Goal: Information Seeking & Learning: Learn about a topic

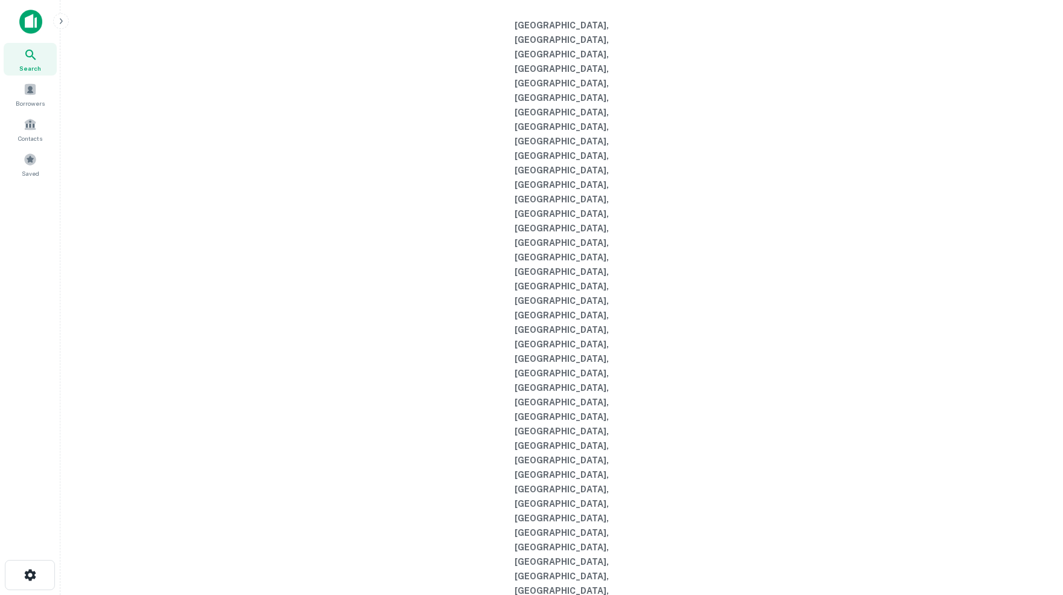
click at [31, 22] on img at bounding box center [30, 22] width 23 height 24
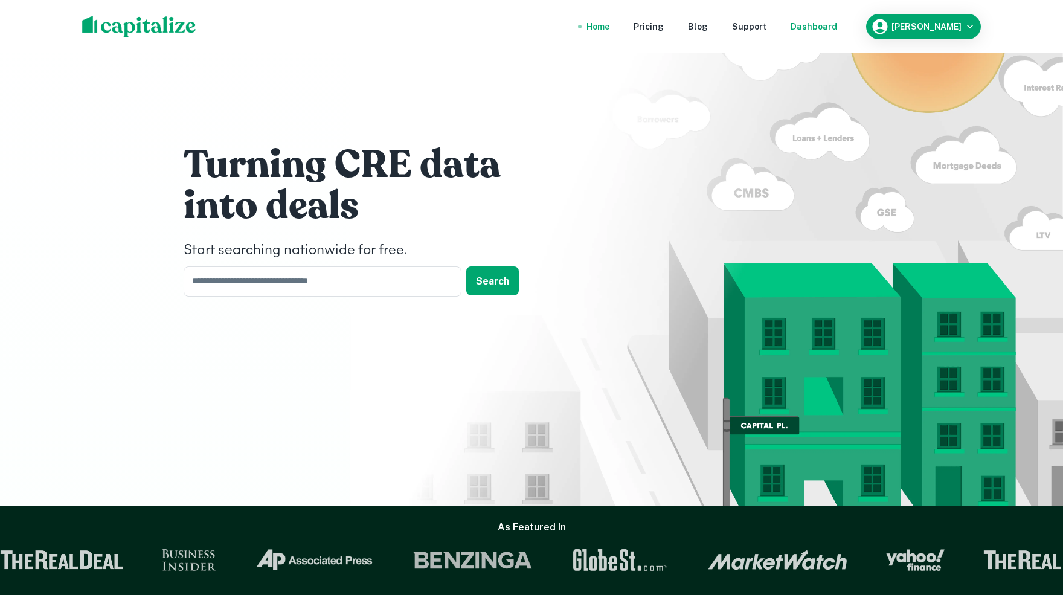
click at [835, 25] on div "Dashboard" at bounding box center [814, 26] width 47 height 13
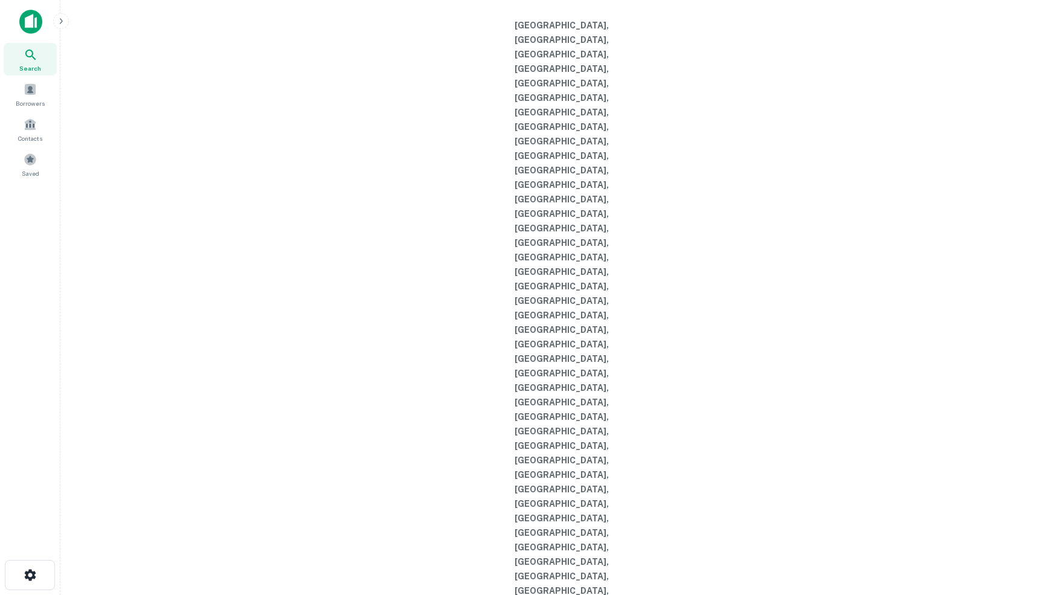
click at [27, 54] on icon at bounding box center [30, 55] width 10 height 10
click at [34, 27] on img at bounding box center [30, 22] width 23 height 24
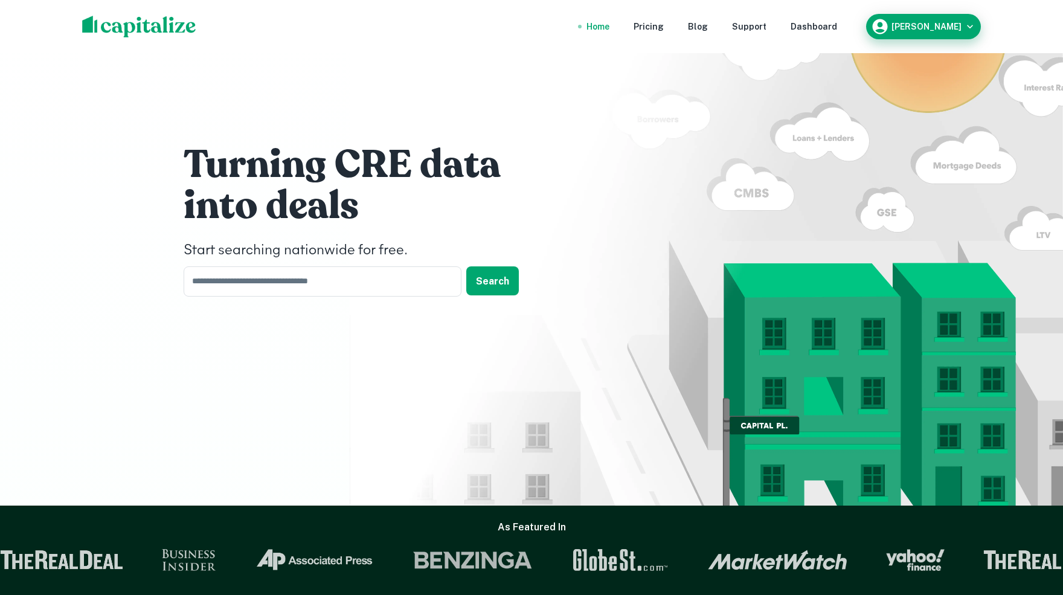
click at [972, 25] on icon "button" at bounding box center [970, 27] width 6 height 4
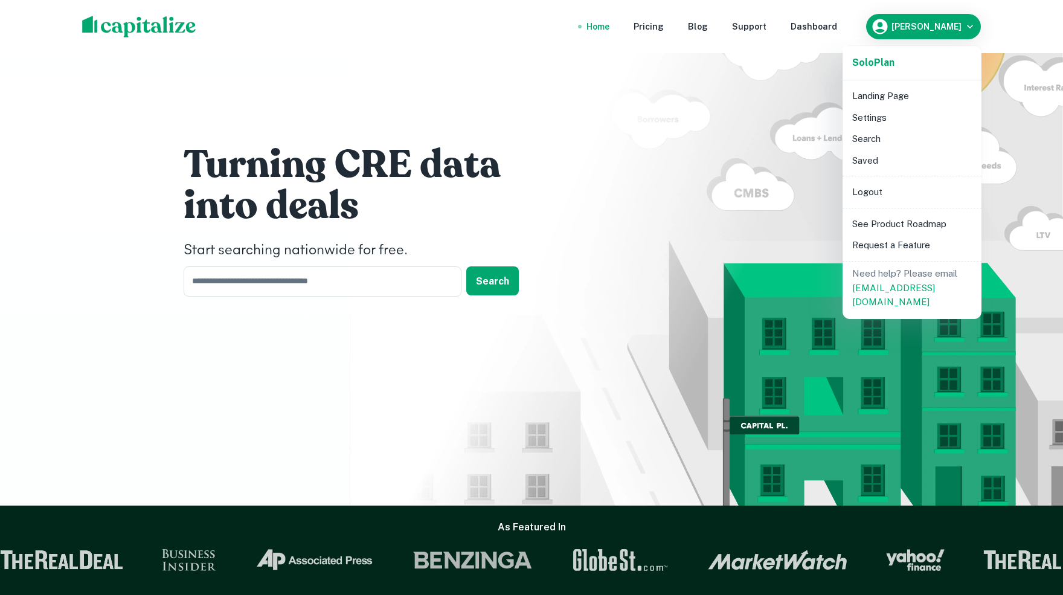
click at [863, 140] on li "Search" at bounding box center [912, 139] width 129 height 22
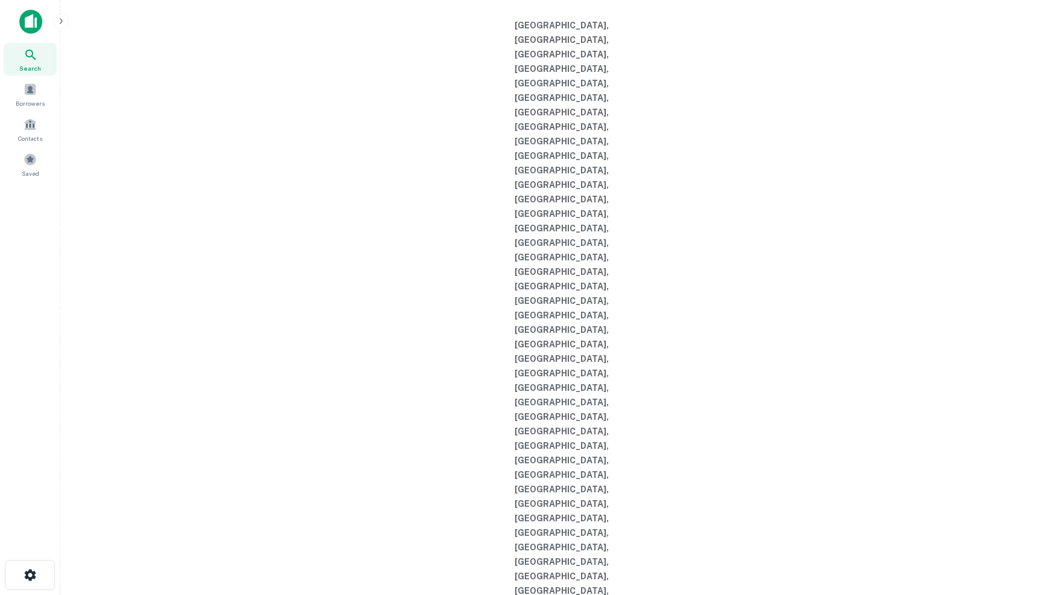
click at [61, 21] on icon "button" at bounding box center [61, 21] width 10 height 10
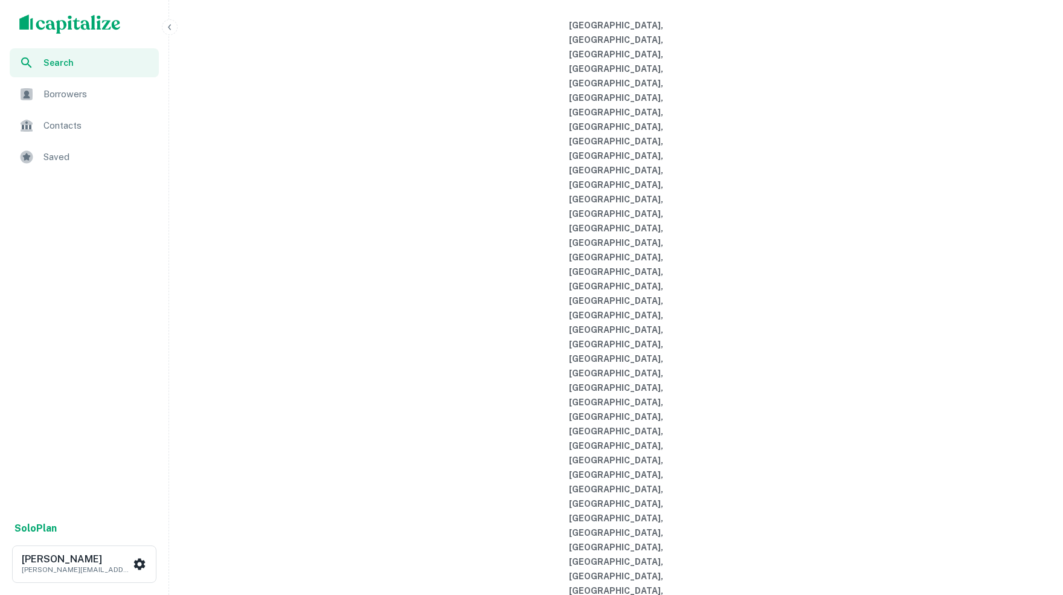
click at [34, 23] on img "scrollable content" at bounding box center [70, 24] width 102 height 19
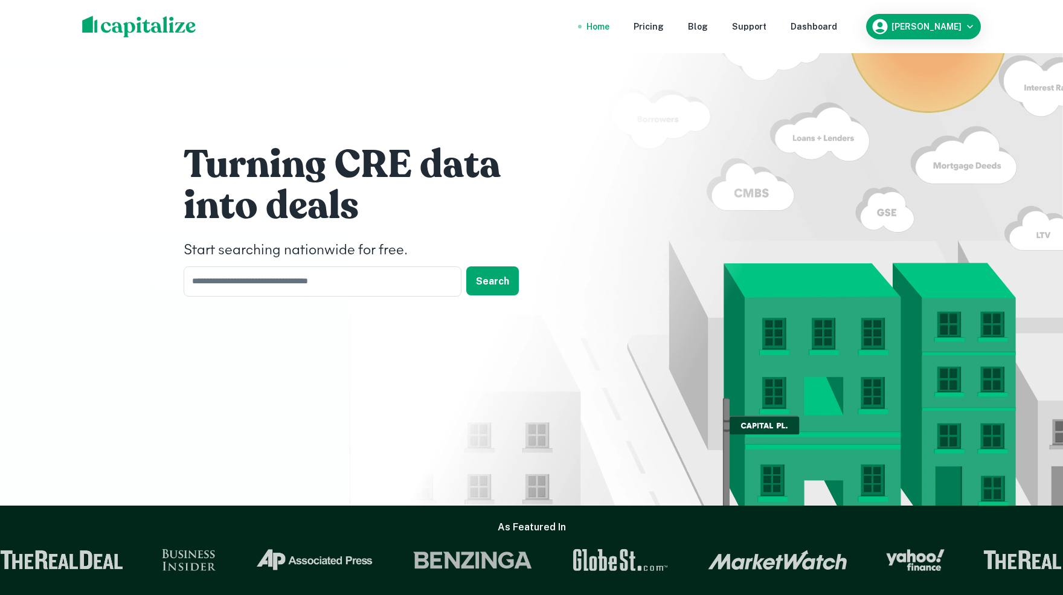
click at [601, 26] on div "Home" at bounding box center [598, 26] width 23 height 13
click at [610, 25] on div "Home" at bounding box center [598, 26] width 23 height 13
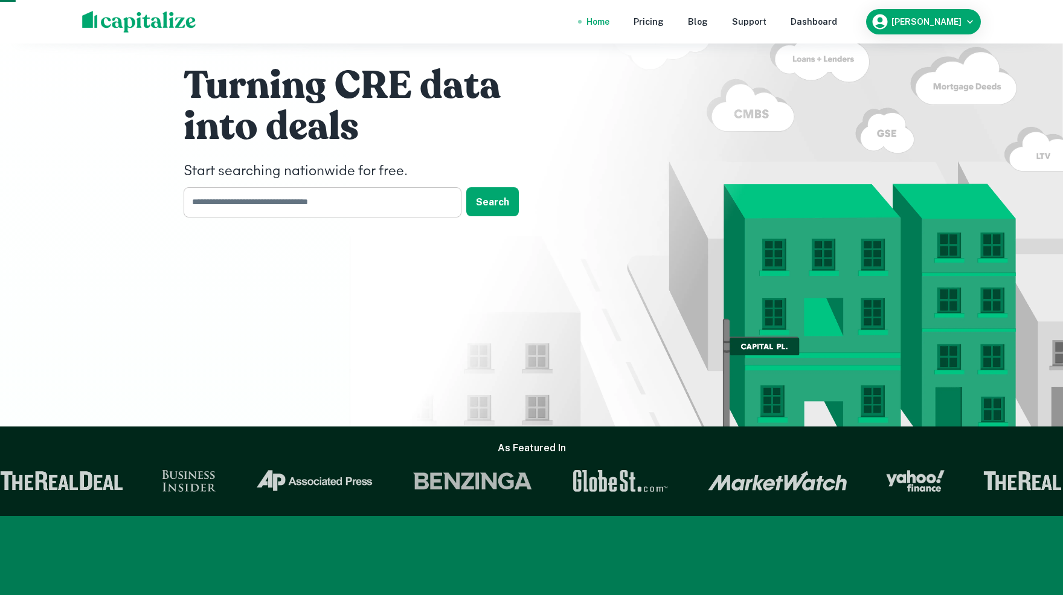
scroll to position [82, 0]
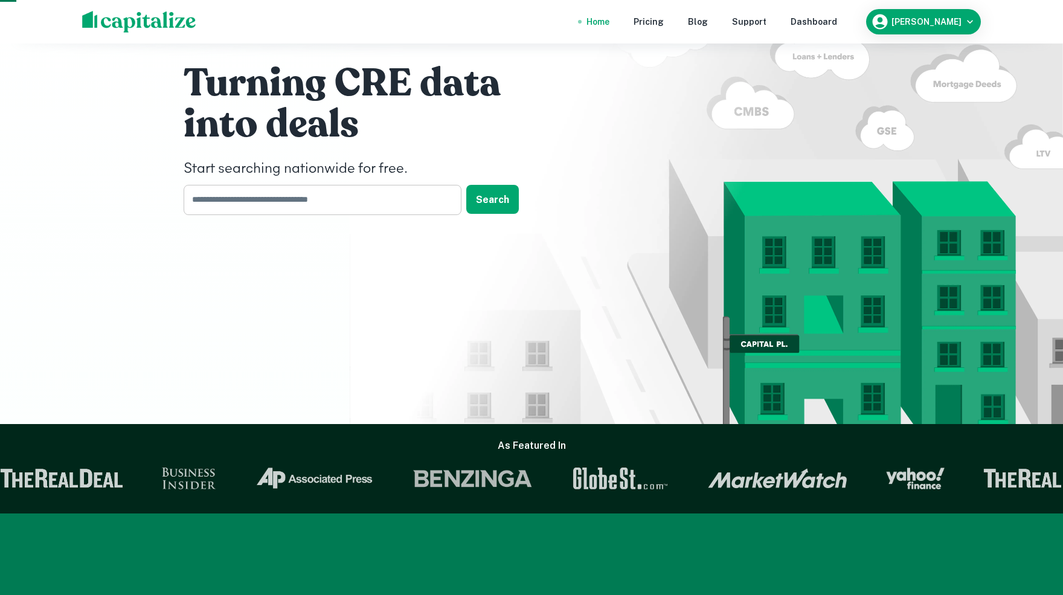
click at [267, 194] on input "text" at bounding box center [318, 200] width 269 height 30
type input "****"
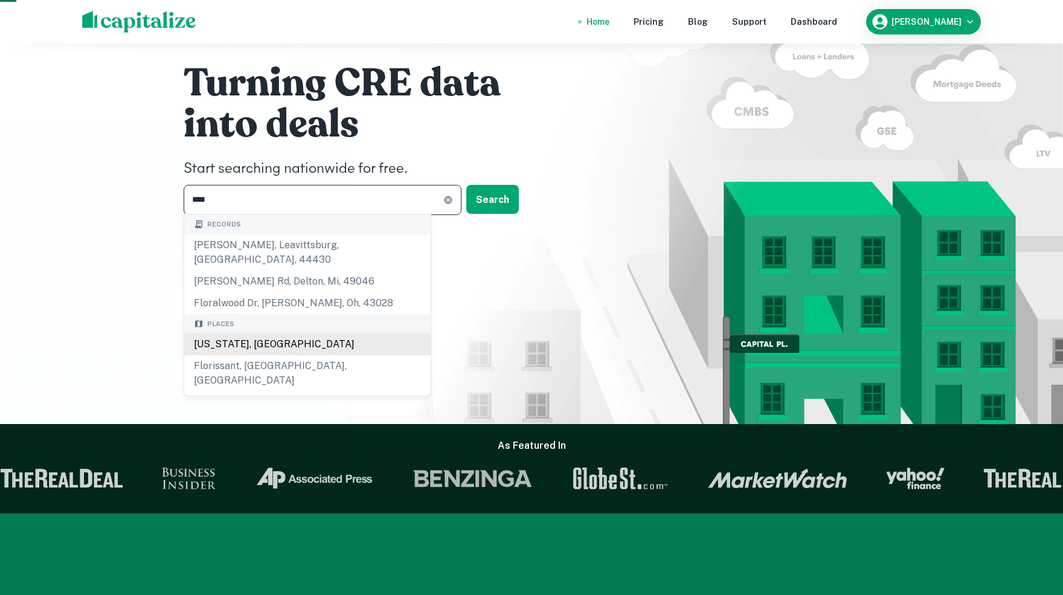
click at [239, 335] on div "[US_STATE], [GEOGRAPHIC_DATA]" at bounding box center [307, 345] width 247 height 22
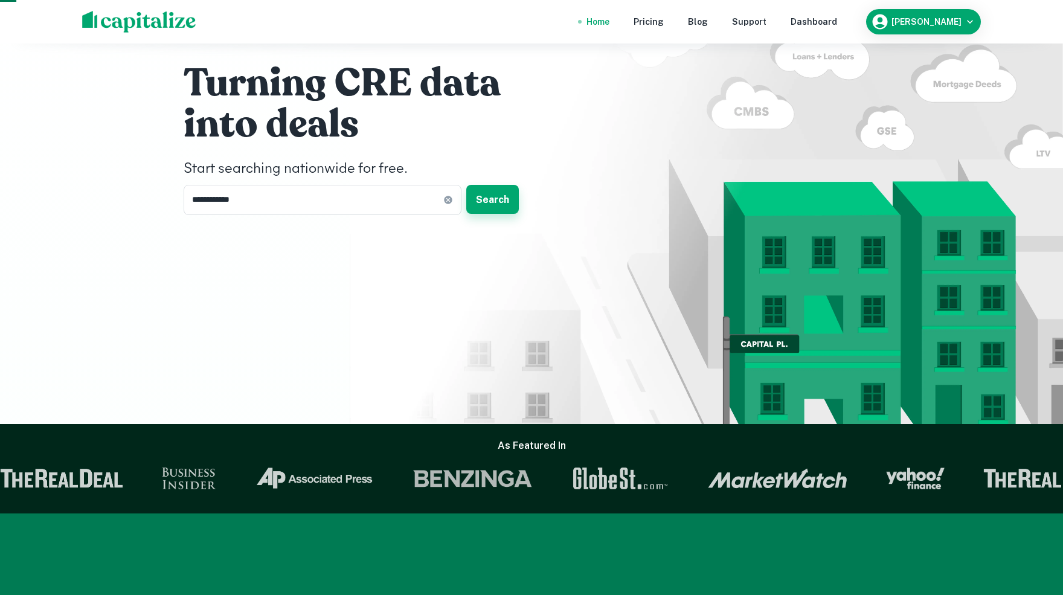
click at [494, 196] on button "Search" at bounding box center [492, 199] width 53 height 29
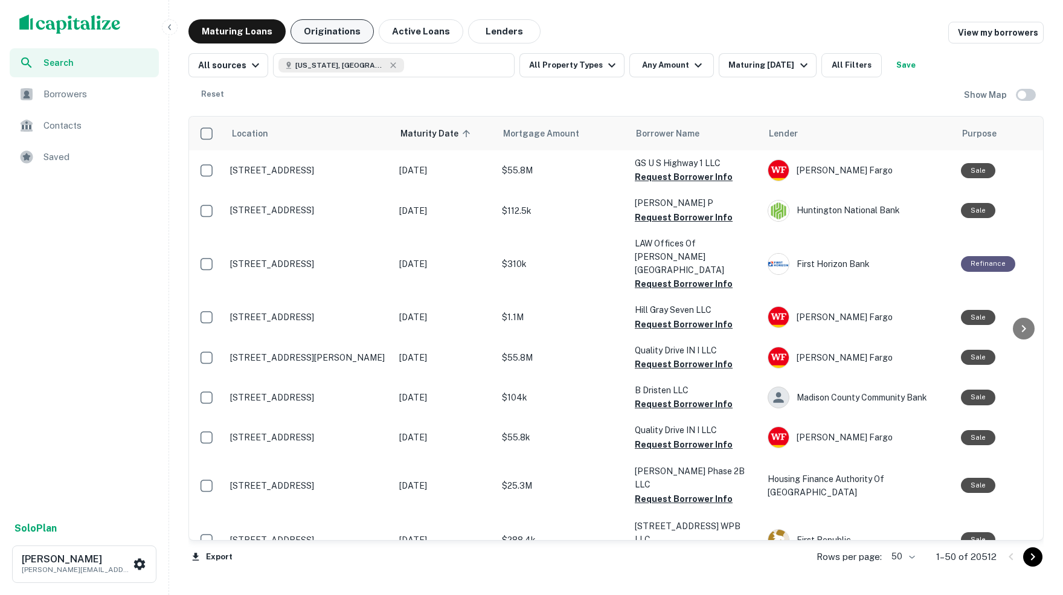
click at [324, 31] on button "Originations" at bounding box center [332, 31] width 83 height 24
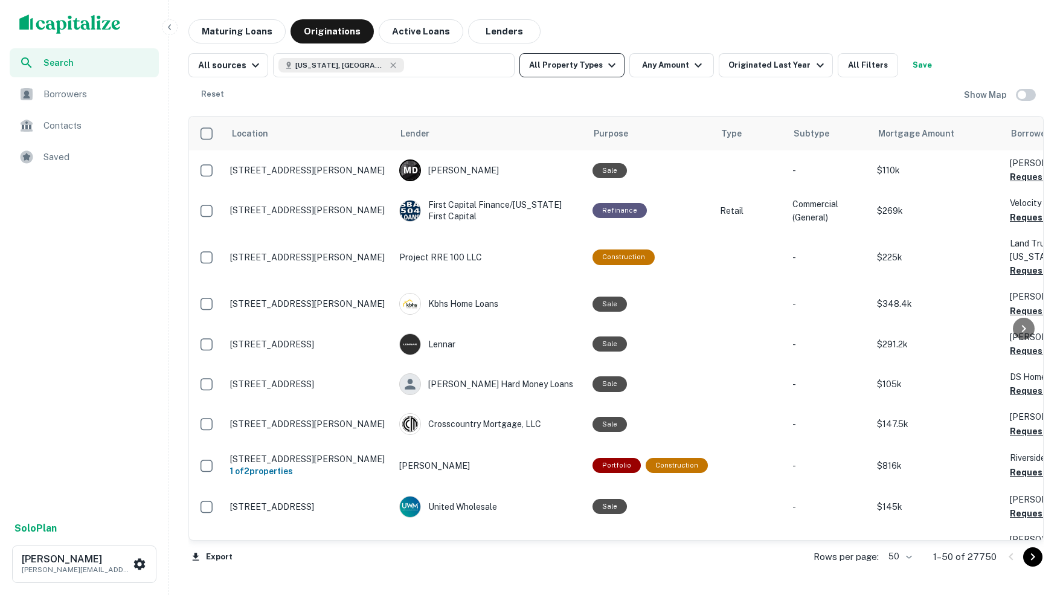
click at [613, 66] on icon "button" at bounding box center [612, 65] width 15 height 15
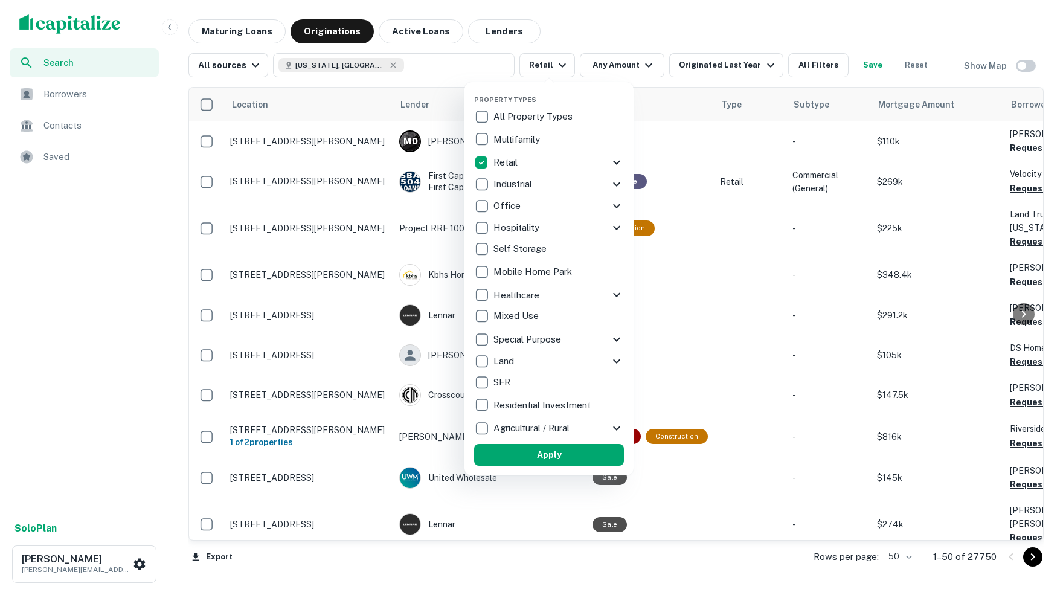
click at [778, 63] on div at bounding box center [531, 297] width 1063 height 595
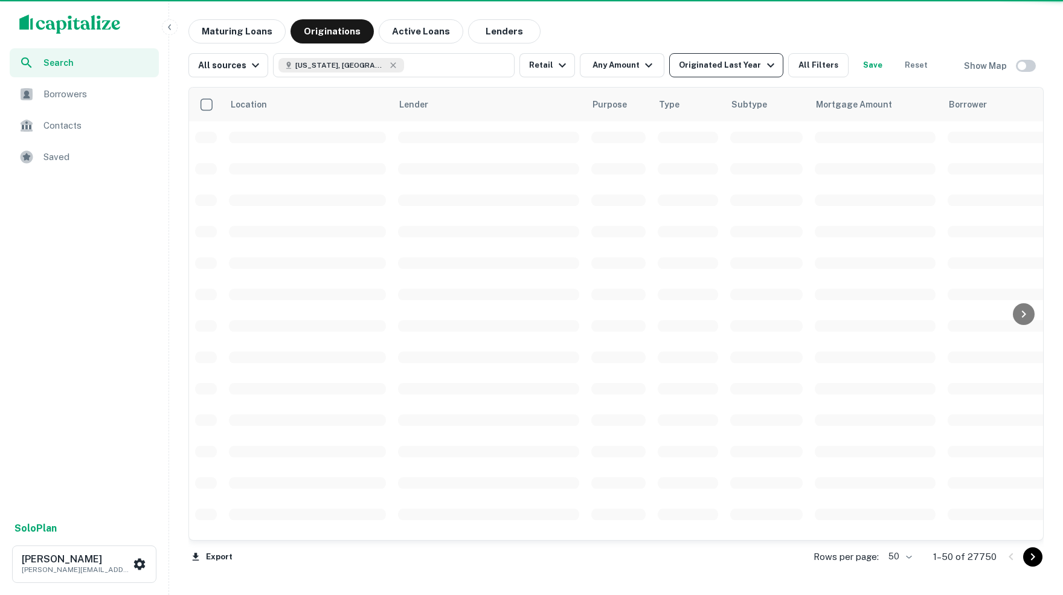
click at [773, 66] on icon "button" at bounding box center [770, 65] width 7 height 4
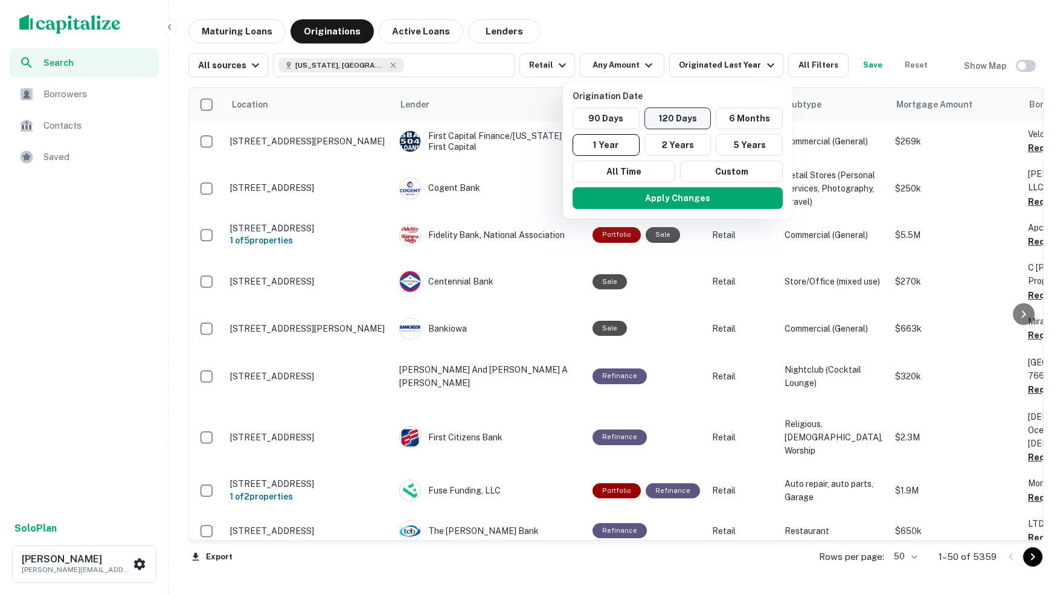
click at [694, 118] on button "120 Days" at bounding box center [678, 119] width 67 height 22
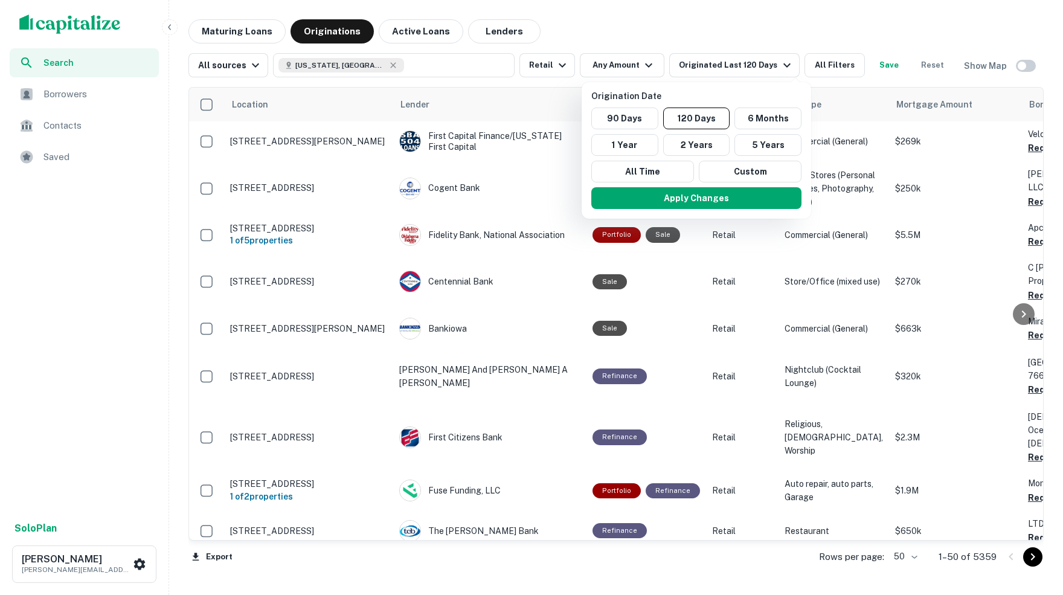
click at [706, 208] on div "Apply Changes" at bounding box center [697, 197] width 220 height 31
click at [711, 199] on button "Apply Changes" at bounding box center [697, 198] width 210 height 22
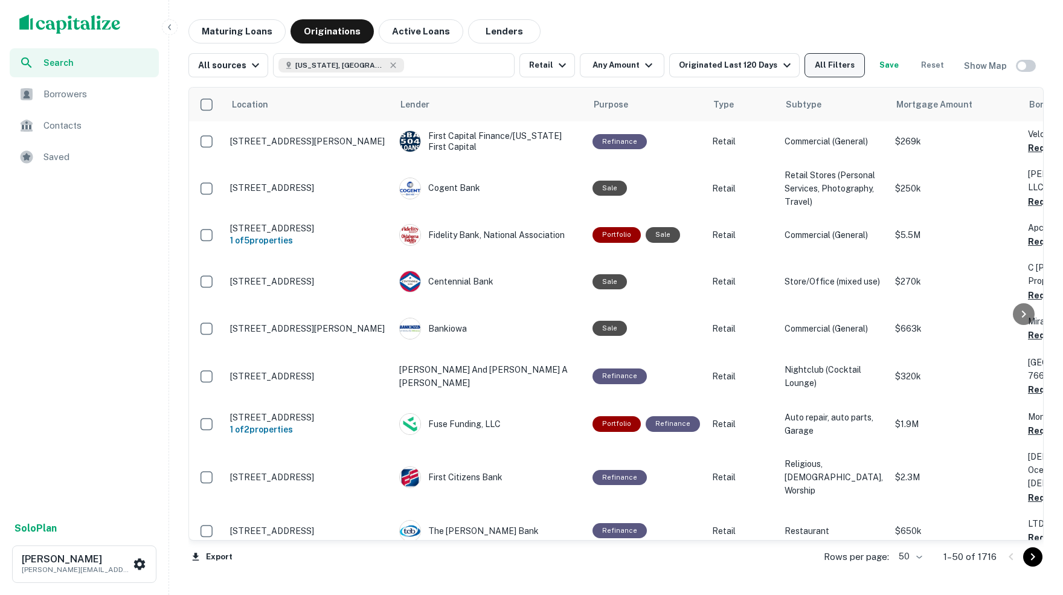
click at [850, 62] on button "All Filters" at bounding box center [835, 65] width 60 height 24
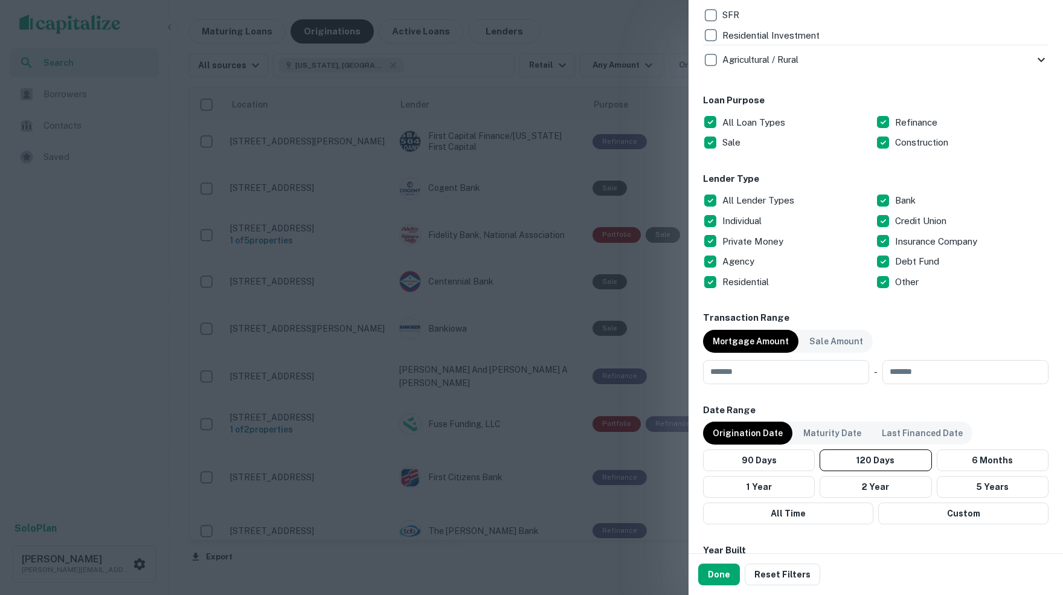
scroll to position [596, 0]
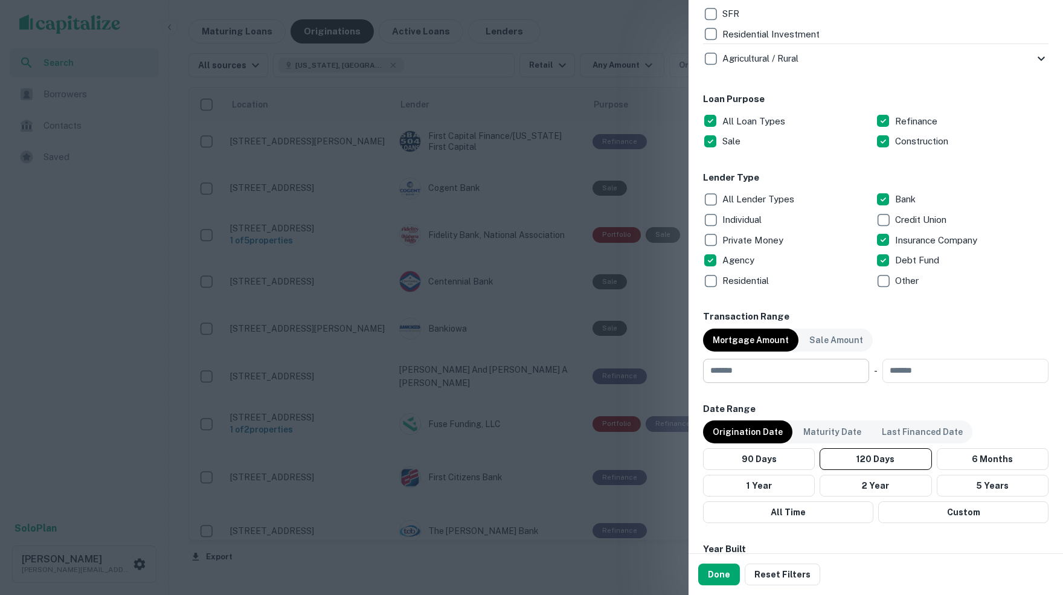
click at [788, 373] on input "number" at bounding box center [782, 371] width 158 height 24
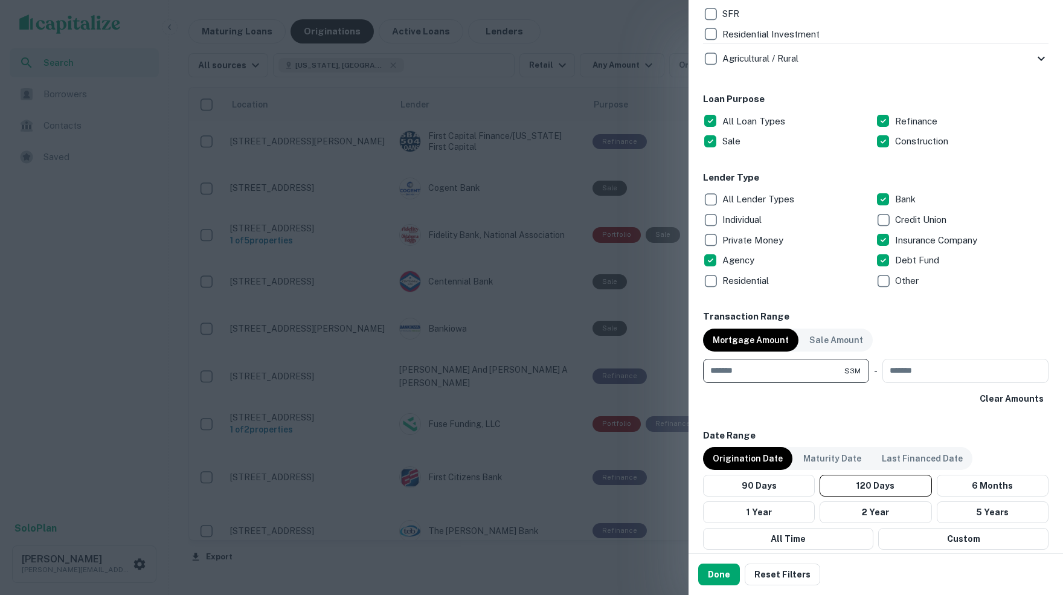
type input "*******"
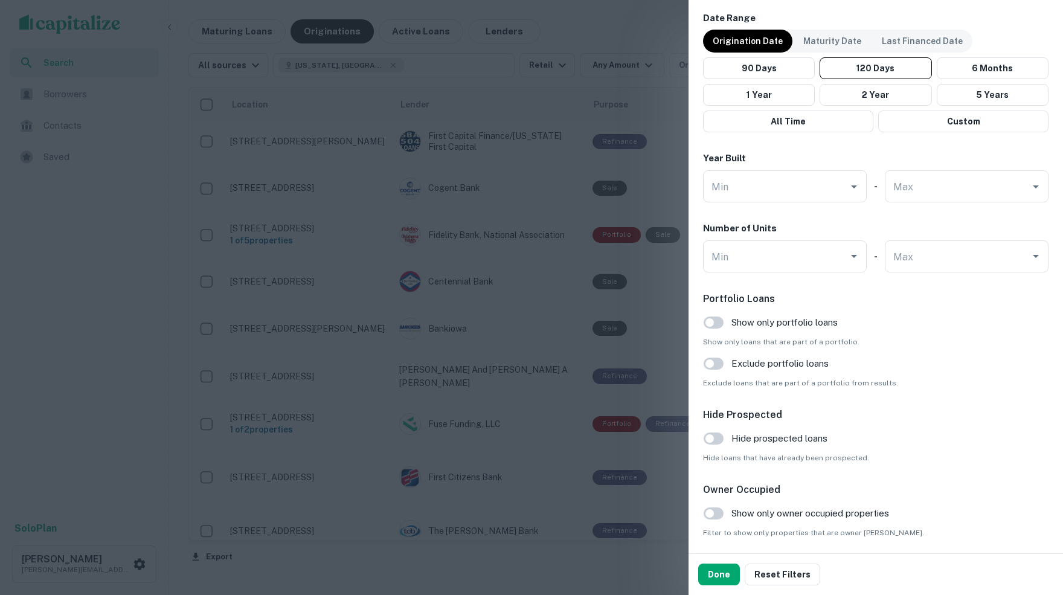
scroll to position [1015, 0]
click at [714, 578] on button "Done" at bounding box center [719, 575] width 42 height 22
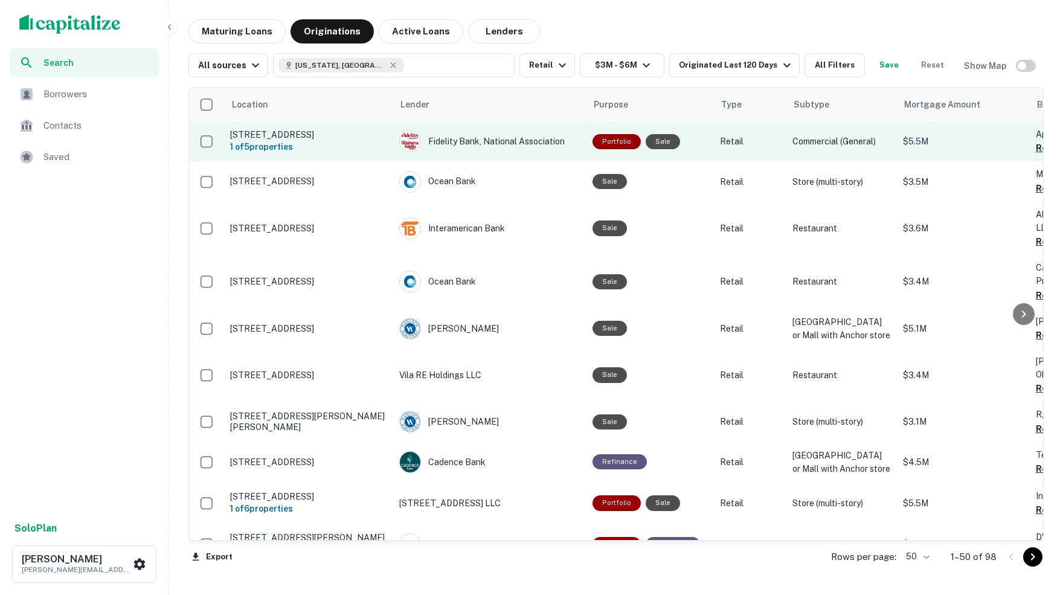
click at [341, 131] on p "[STREET_ADDRESS]" at bounding box center [308, 134] width 157 height 11
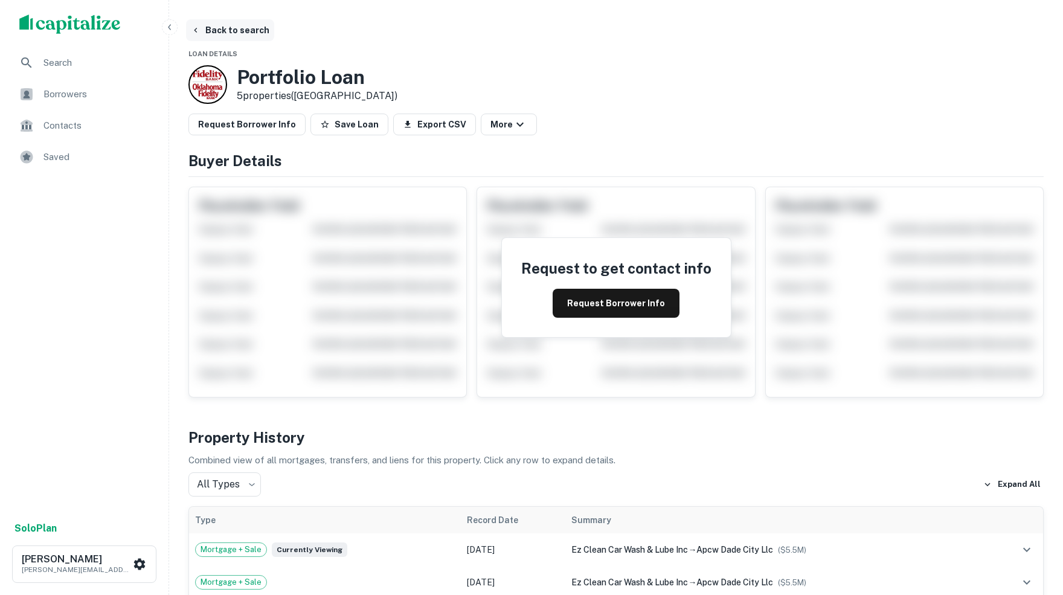
click at [216, 27] on button "Back to search" at bounding box center [230, 30] width 88 height 22
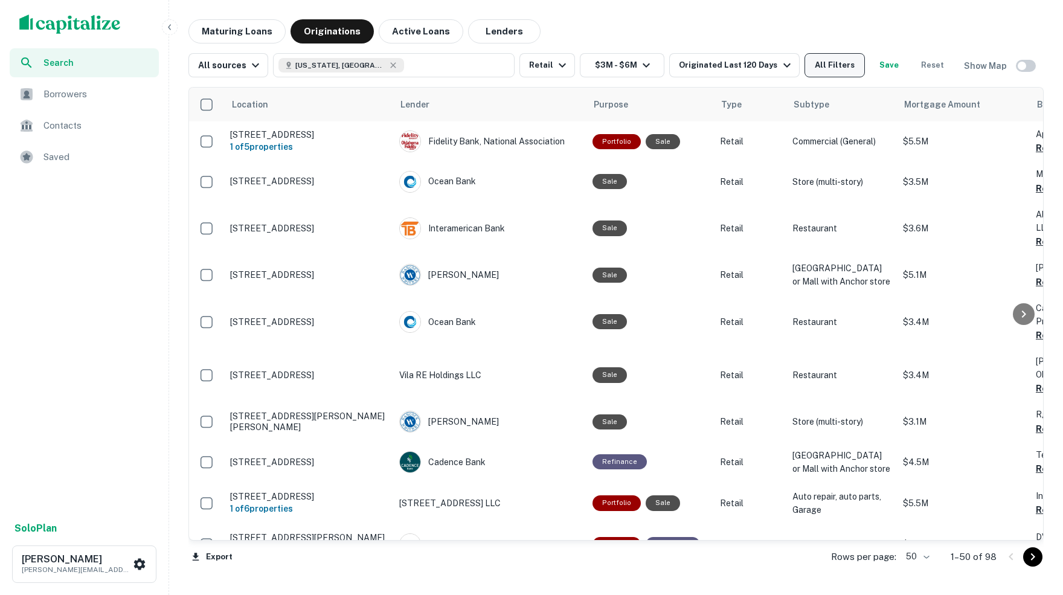
click at [836, 63] on button "All Filters" at bounding box center [835, 65] width 60 height 24
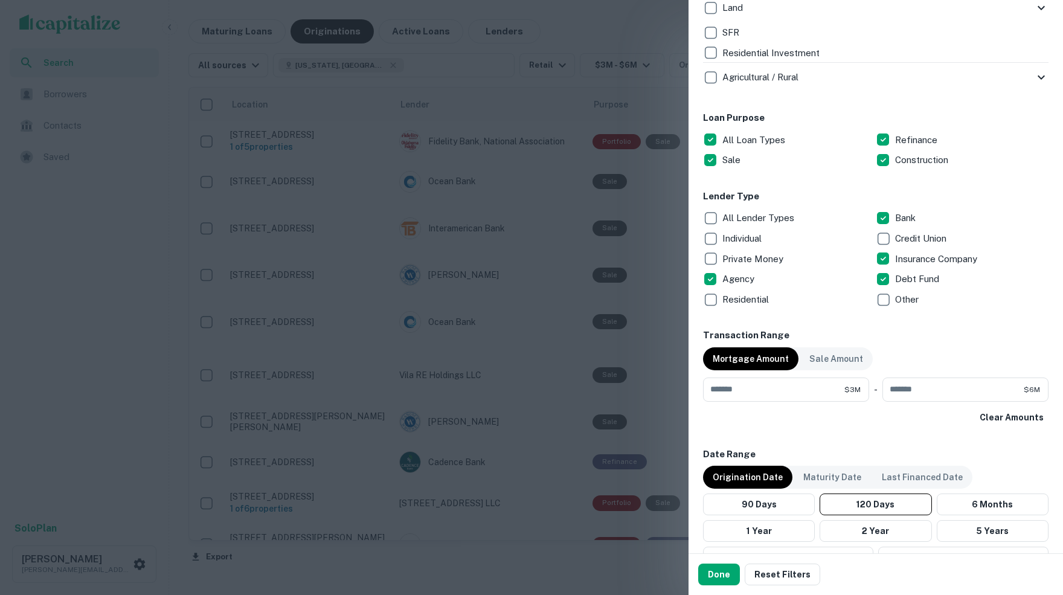
scroll to position [578, 0]
click at [715, 576] on button "Done" at bounding box center [719, 575] width 42 height 22
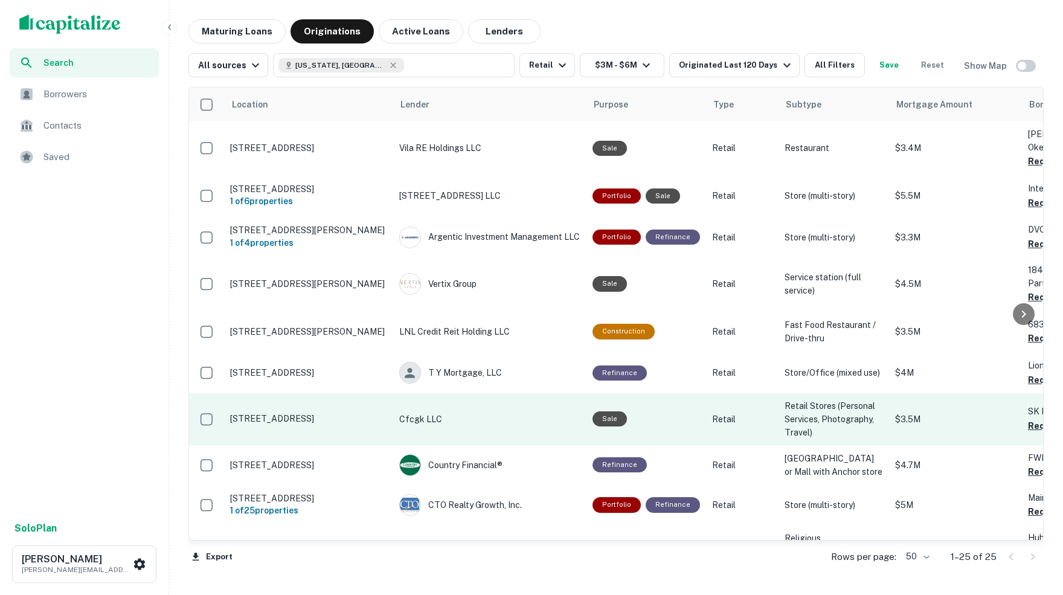
click at [261, 413] on p "[STREET_ADDRESS]" at bounding box center [308, 418] width 157 height 11
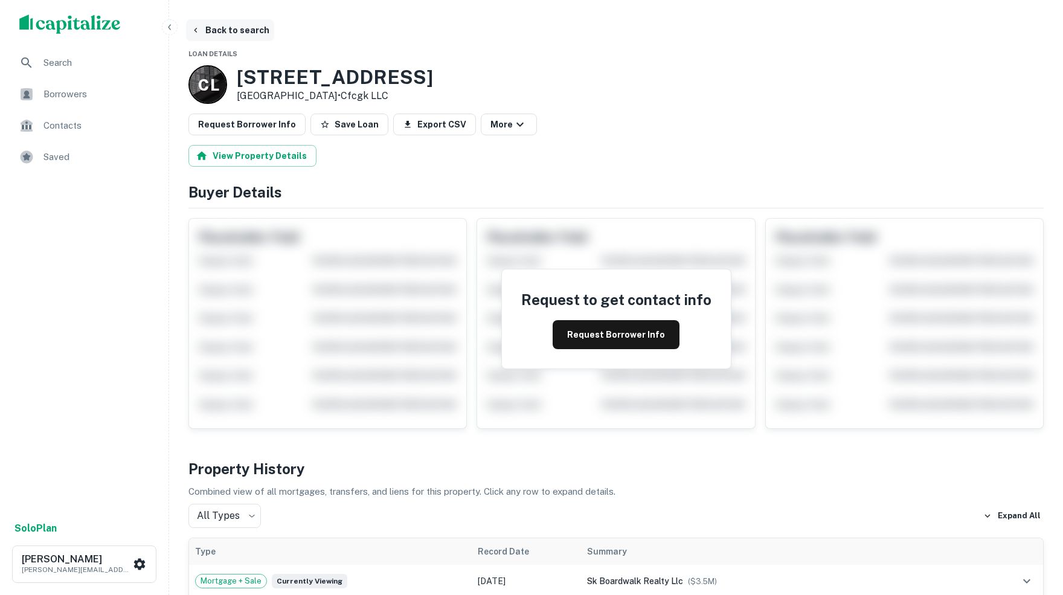
click at [235, 31] on button "Back to search" at bounding box center [230, 30] width 88 height 22
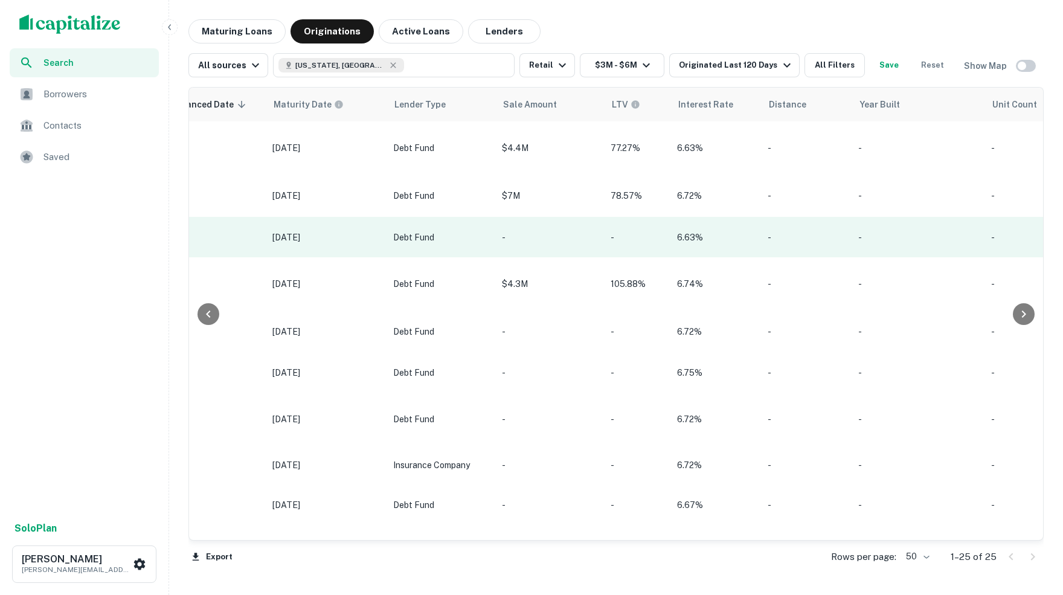
scroll to position [0, 1010]
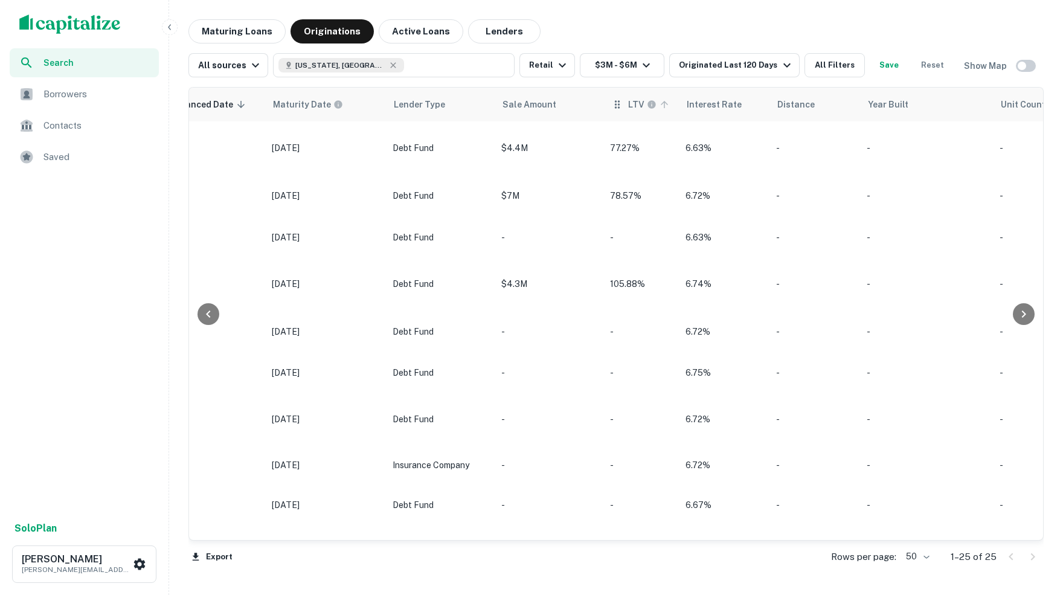
click at [661, 102] on icon at bounding box center [664, 104] width 7 height 7
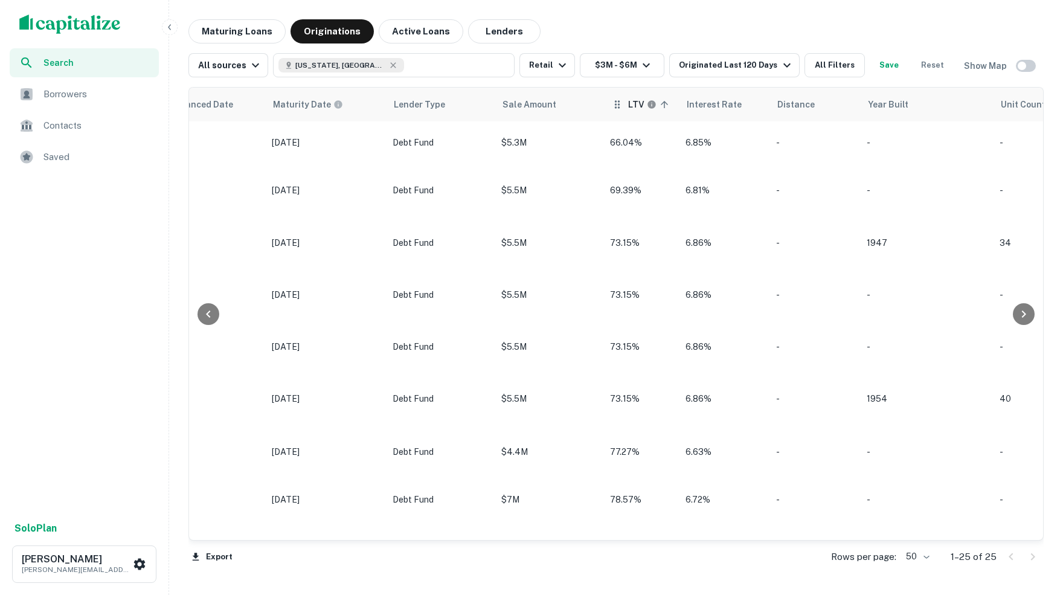
click at [659, 105] on icon at bounding box center [664, 104] width 11 height 11
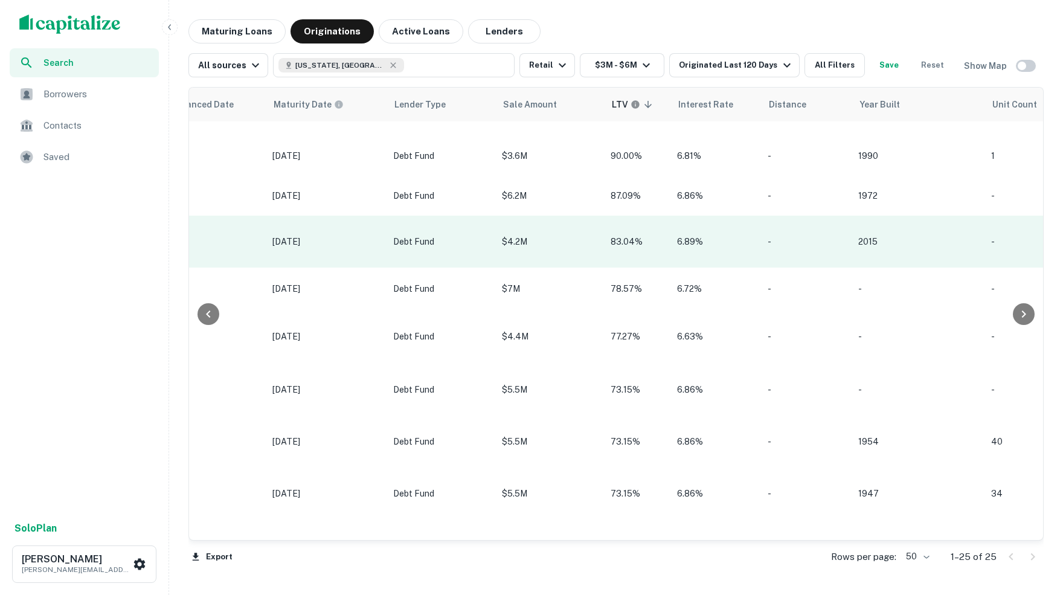
scroll to position [85, 1010]
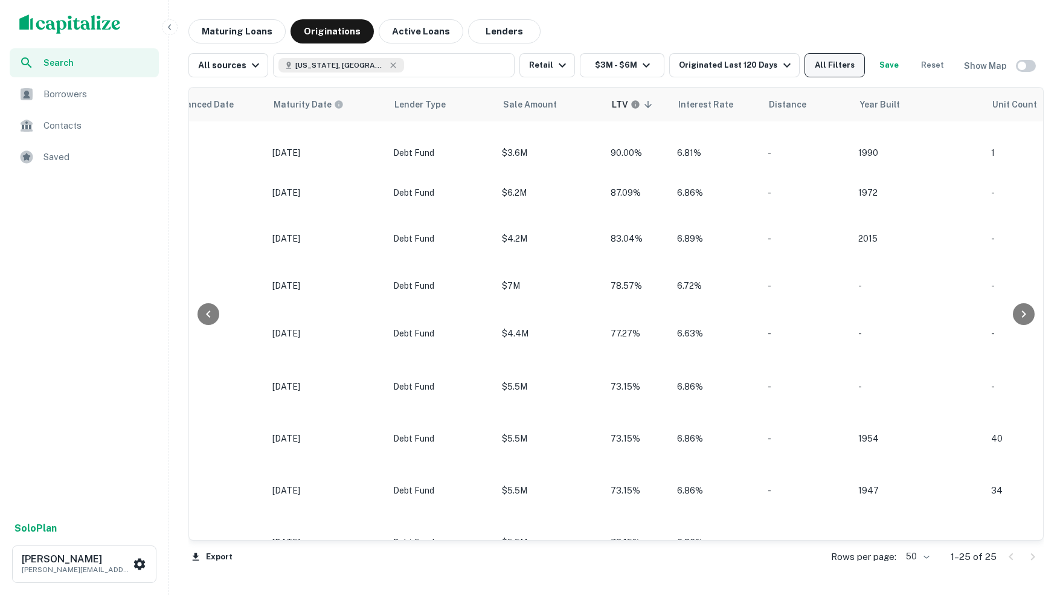
click at [843, 68] on button "All Filters" at bounding box center [835, 65] width 60 height 24
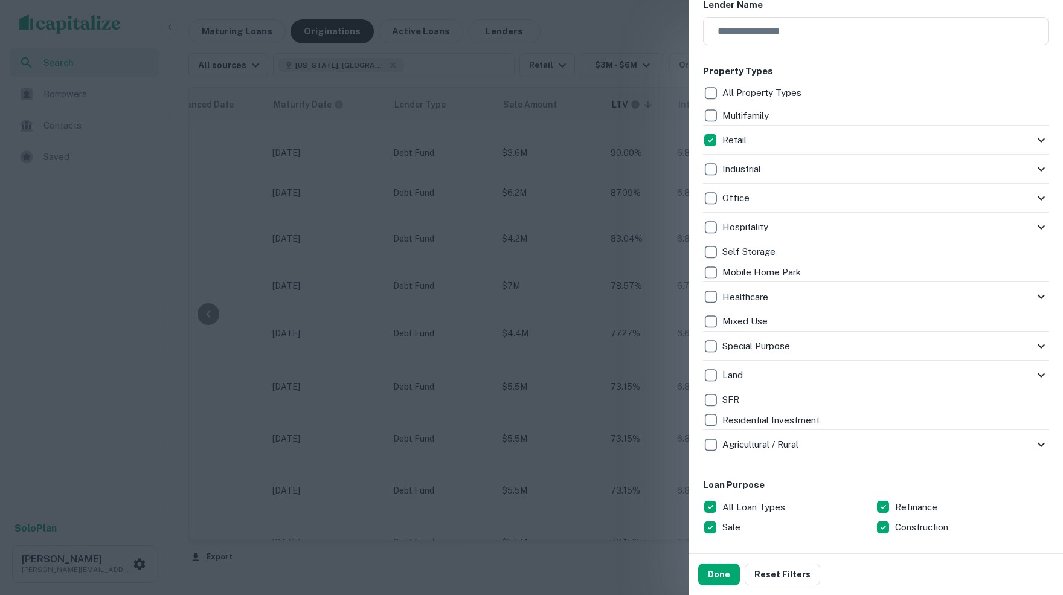
scroll to position [208, 0]
click at [1040, 140] on icon at bounding box center [1041, 142] width 15 height 15
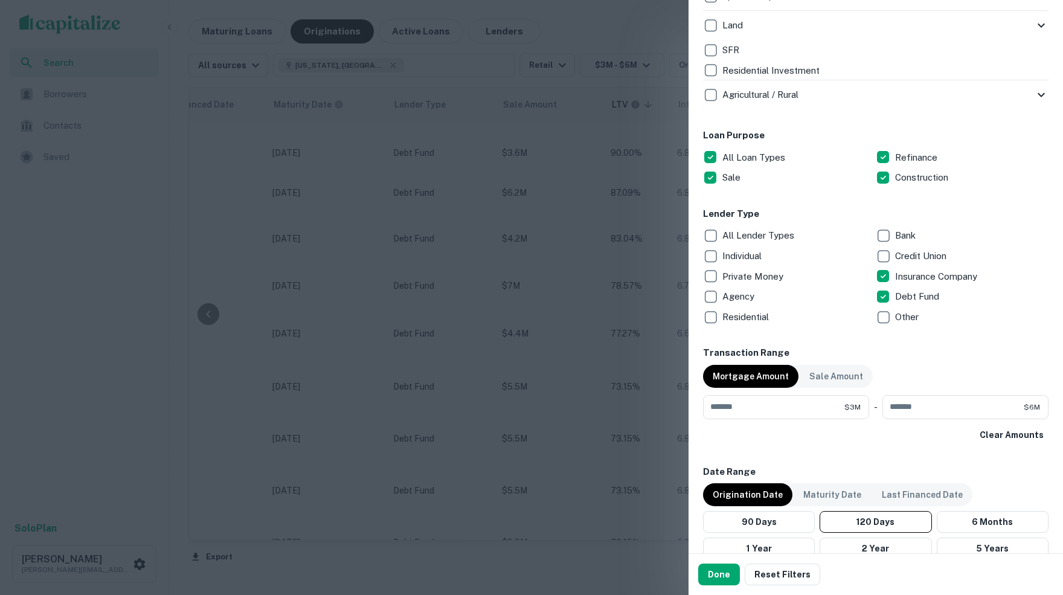
scroll to position [684, 0]
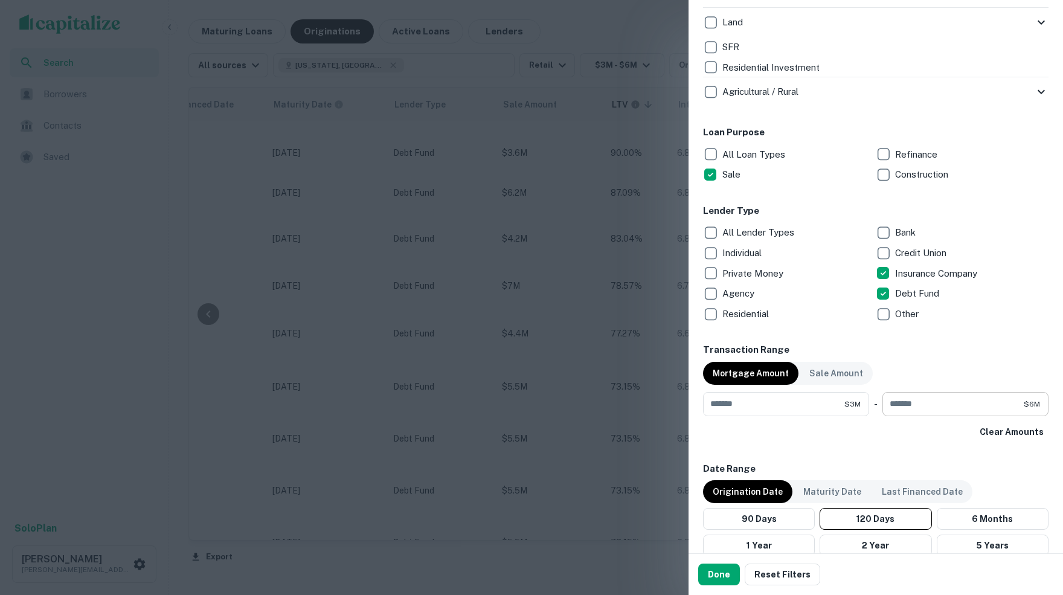
click at [950, 402] on input "*******" at bounding box center [953, 404] width 141 height 24
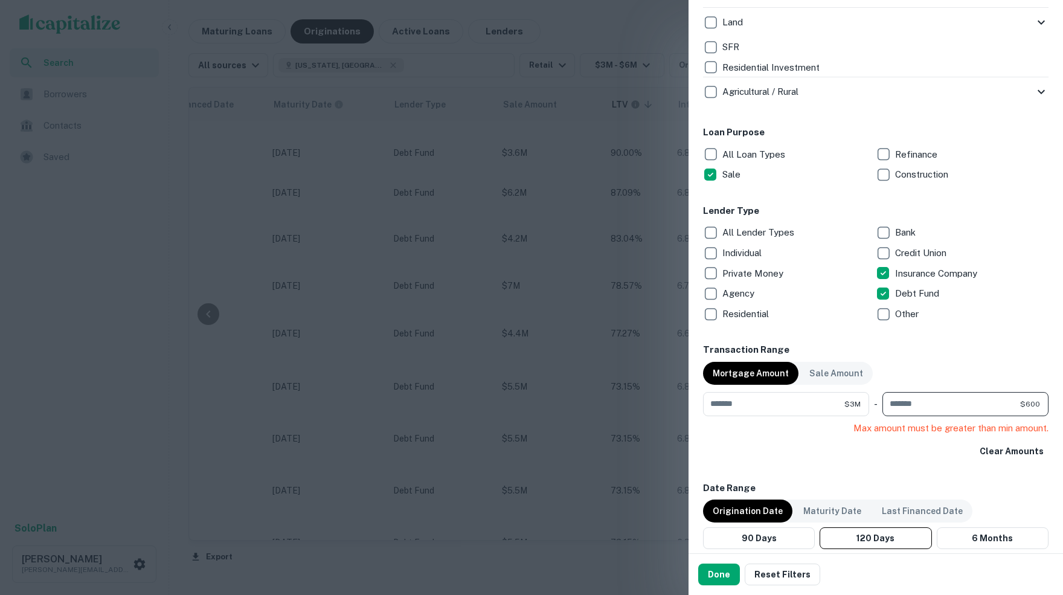
type input "*"
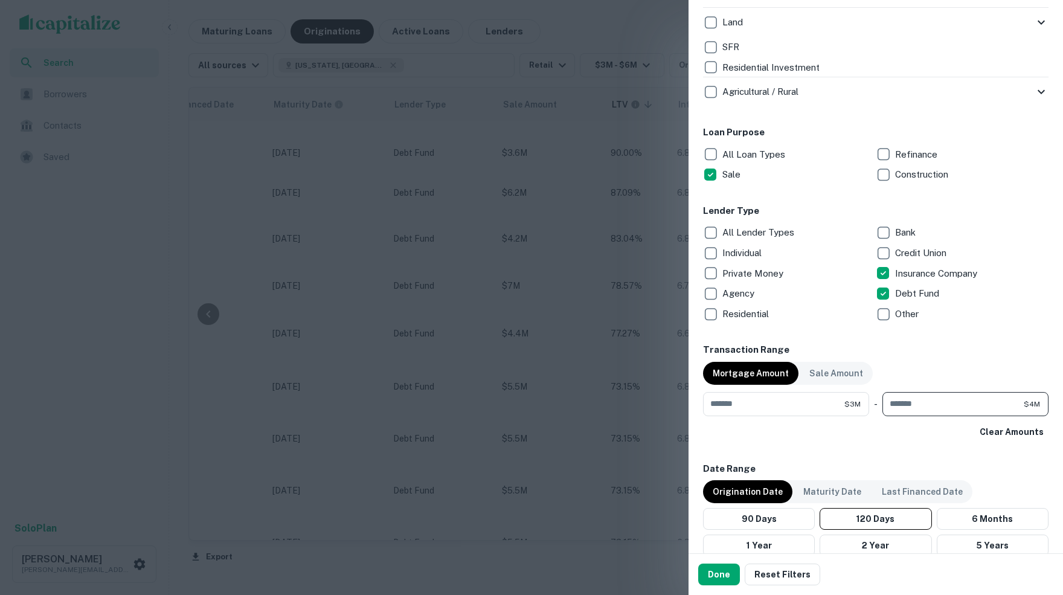
type input "*******"
click at [1011, 349] on h6 "Transaction Range" at bounding box center [876, 350] width 346 height 14
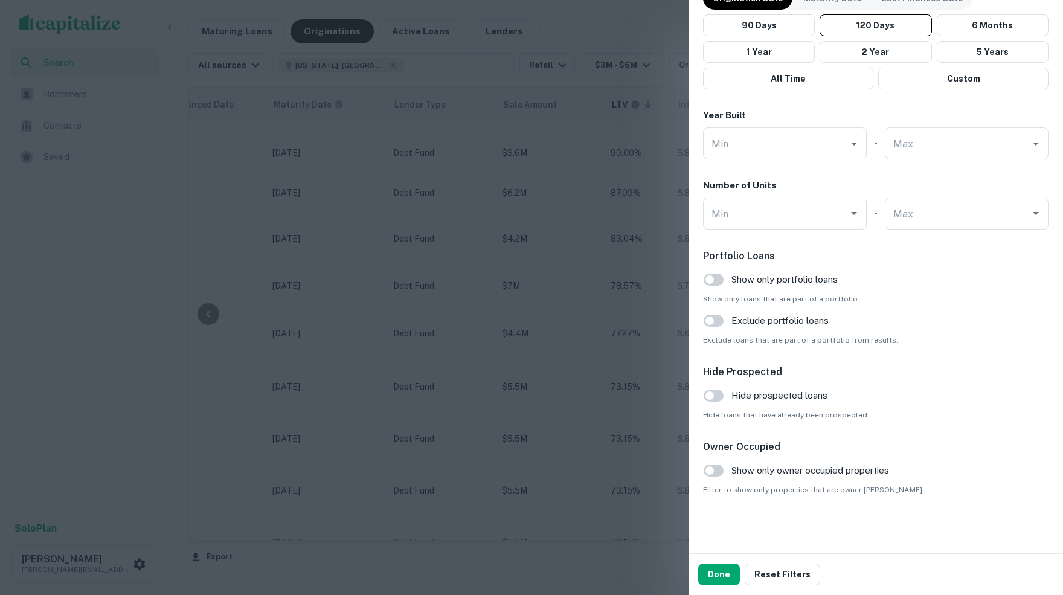
scroll to position [1181, 0]
click at [723, 573] on button "Done" at bounding box center [719, 575] width 42 height 22
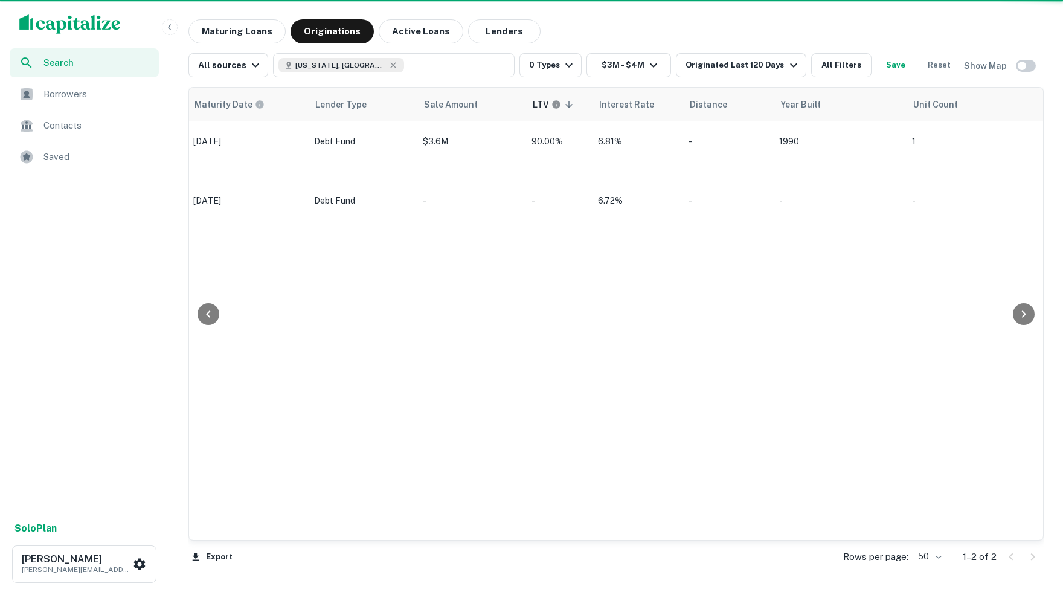
scroll to position [0, 1010]
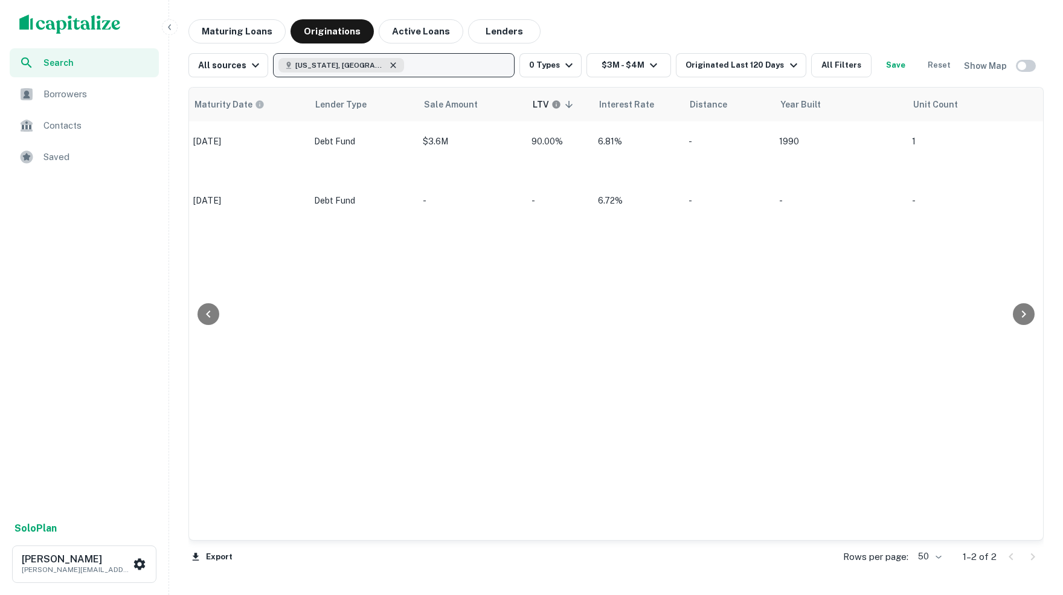
click at [389, 62] on icon "button" at bounding box center [394, 65] width 10 height 10
click at [492, 135] on button "Update" at bounding box center [483, 133] width 51 height 22
click at [850, 67] on button "All Filters" at bounding box center [841, 65] width 60 height 24
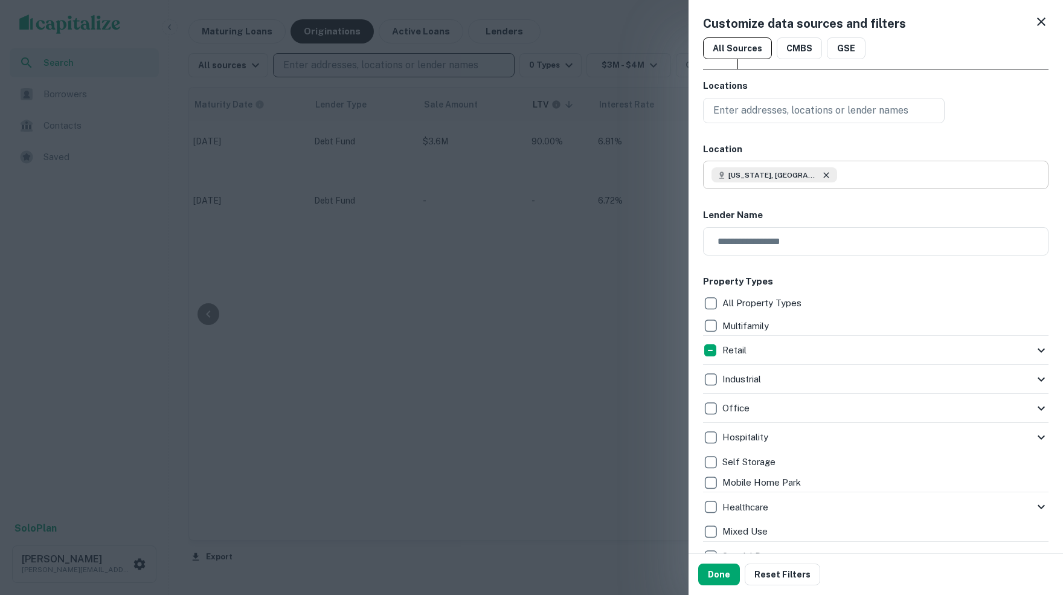
click at [822, 173] on icon at bounding box center [827, 175] width 10 height 10
click at [754, 103] on p "Enter addresses, locations or lender names" at bounding box center [811, 110] width 195 height 15
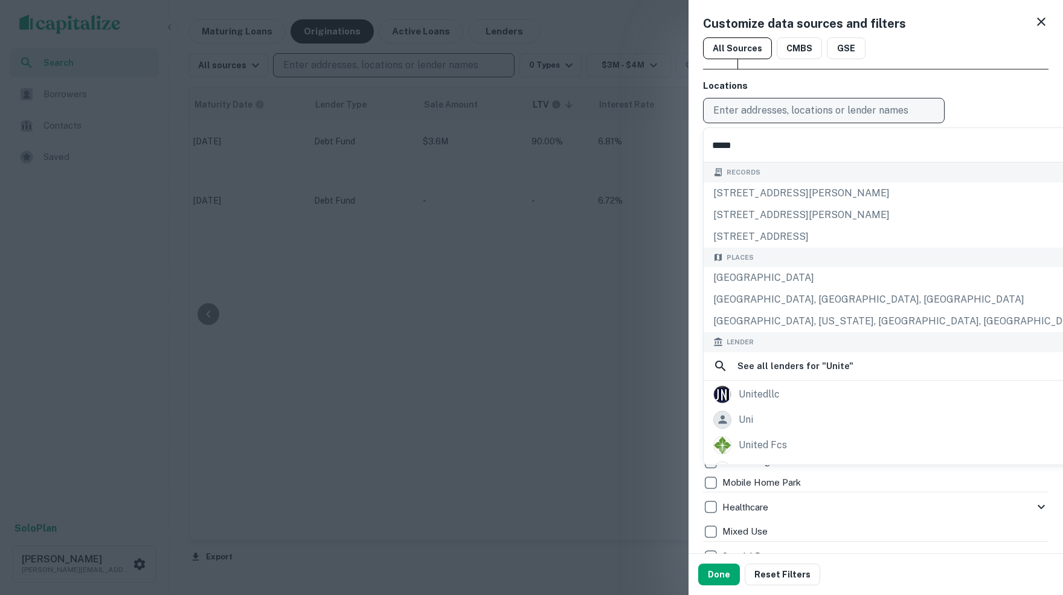
type input "******"
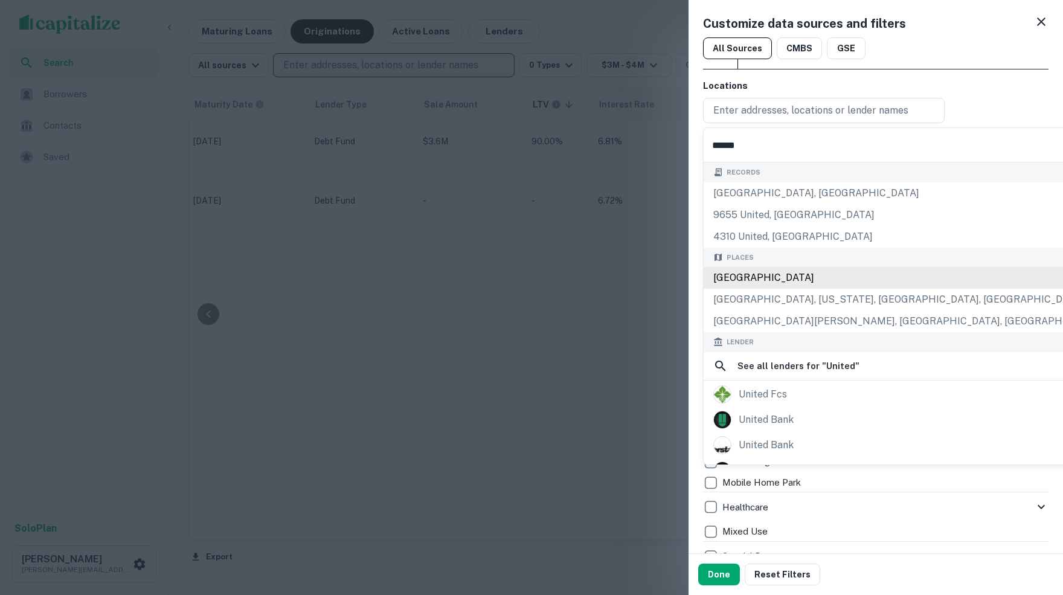
click at [751, 285] on div "[GEOGRAPHIC_DATA]" at bounding box center [909, 278] width 411 height 22
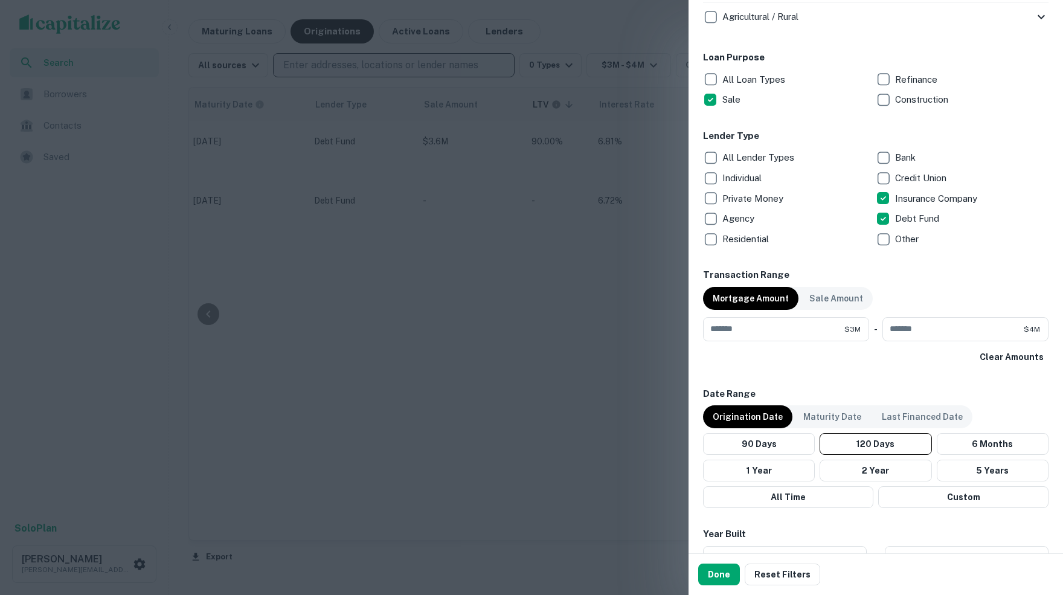
scroll to position [640, 0]
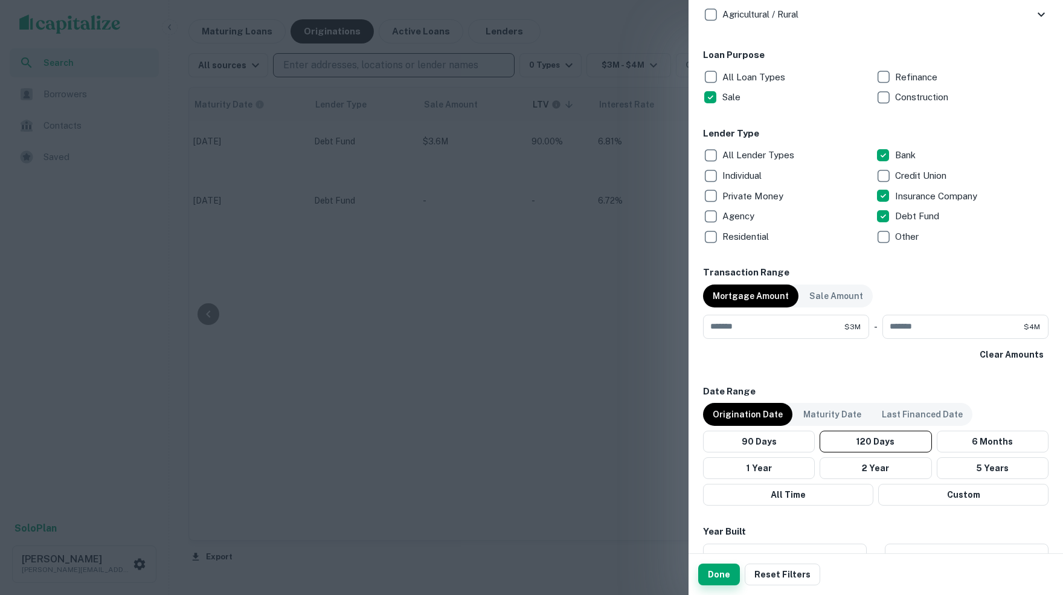
click at [722, 573] on button "Done" at bounding box center [719, 575] width 42 height 22
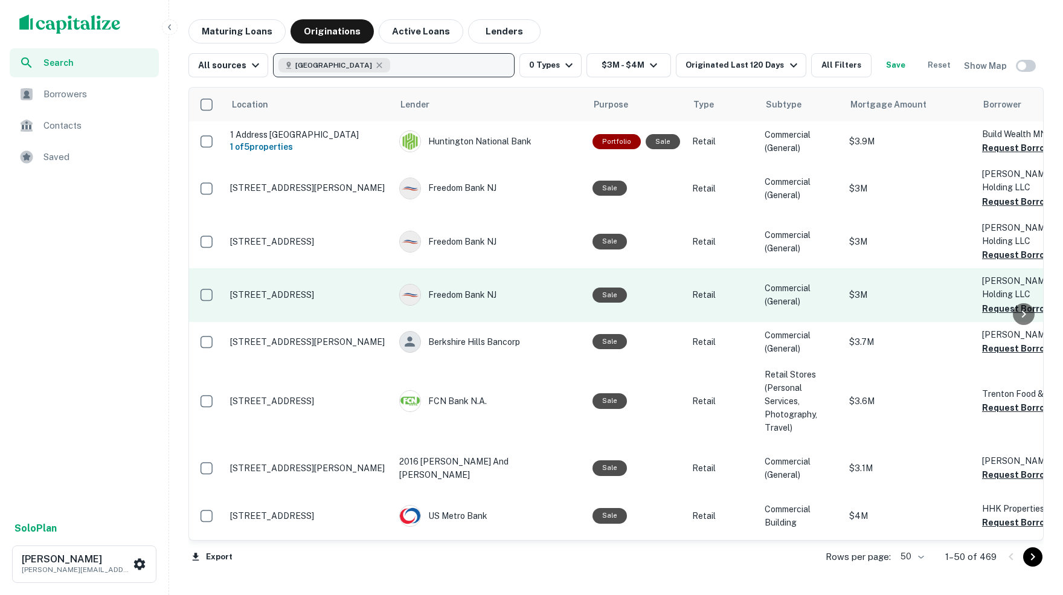
scroll to position [0, -1]
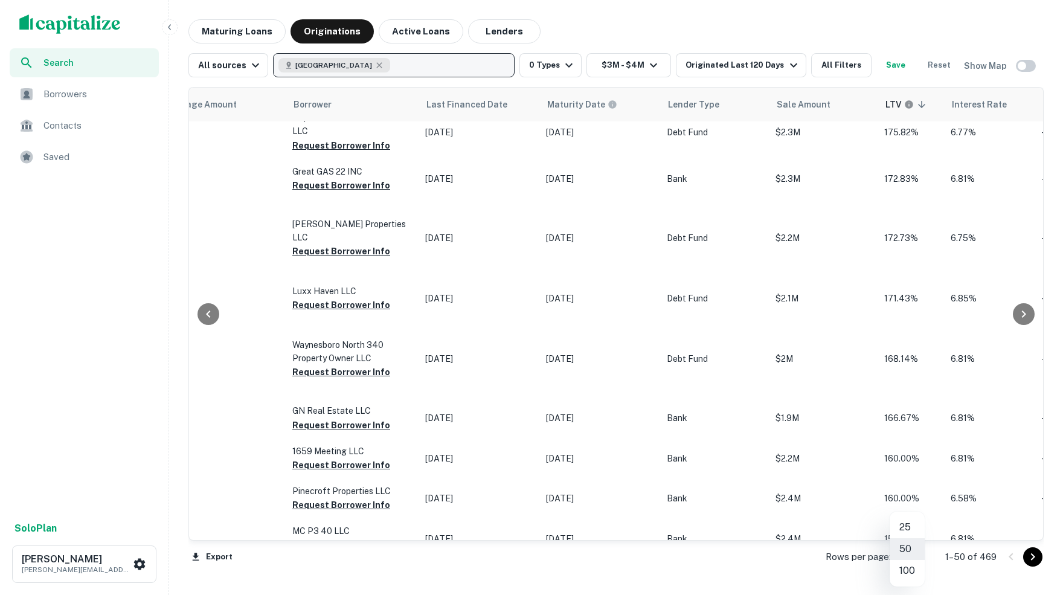
click at [915, 555] on body "Search Borrowers Contacts Saved Solo Plan [PERSON_NAME] [PERSON_NAME][EMAIL_ADD…" at bounding box center [531, 297] width 1063 height 595
click at [908, 569] on li "100" at bounding box center [907, 571] width 35 height 22
type input "***"
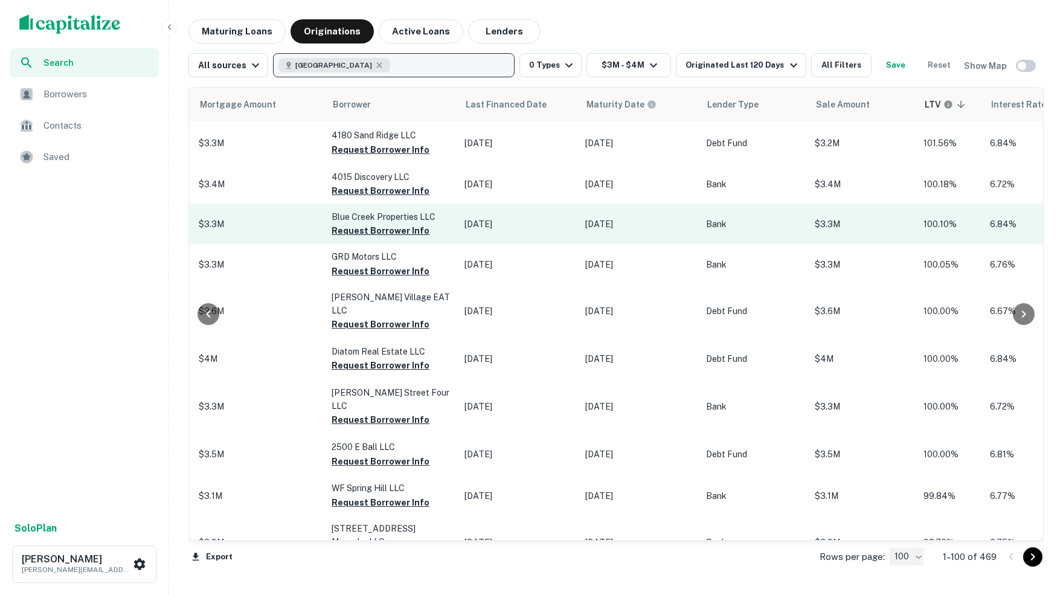
scroll to position [3102, 689]
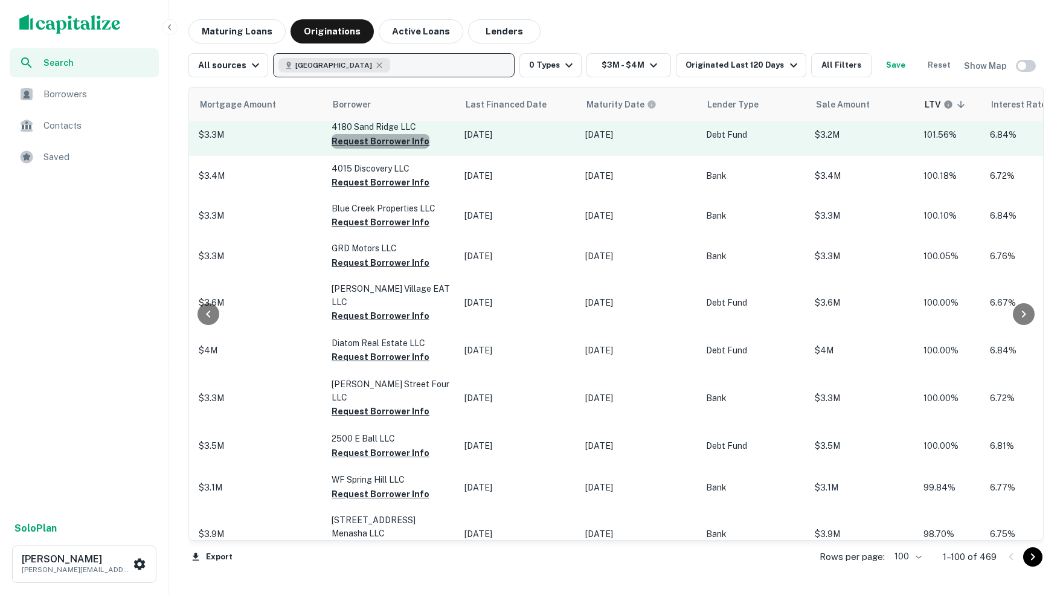
click at [361, 149] on button "Request Borrower Info" at bounding box center [381, 141] width 98 height 15
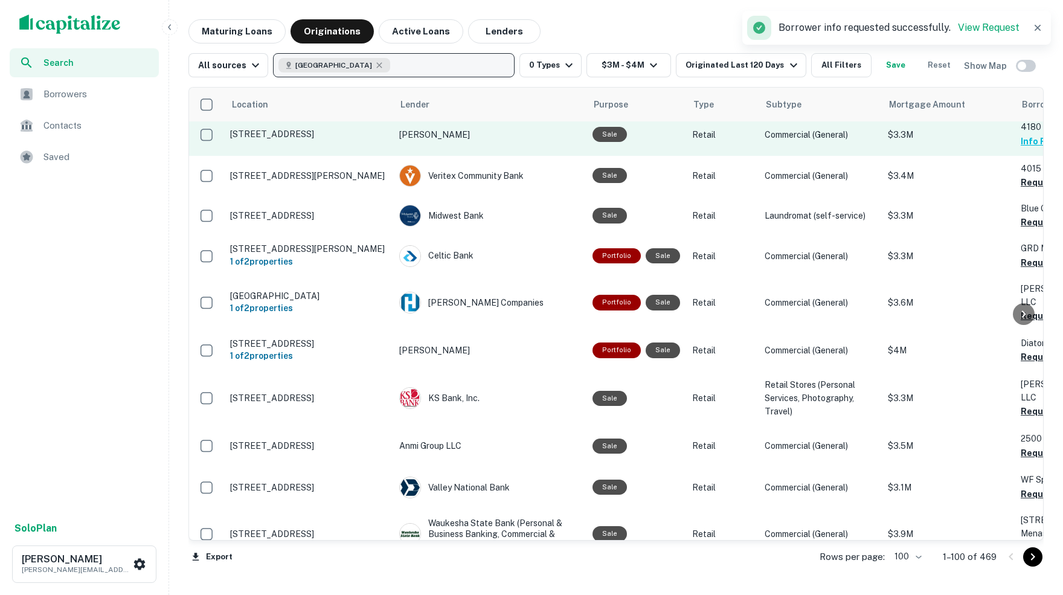
scroll to position [3102, 0]
click at [277, 140] on p "[STREET_ADDRESS]" at bounding box center [308, 134] width 157 height 11
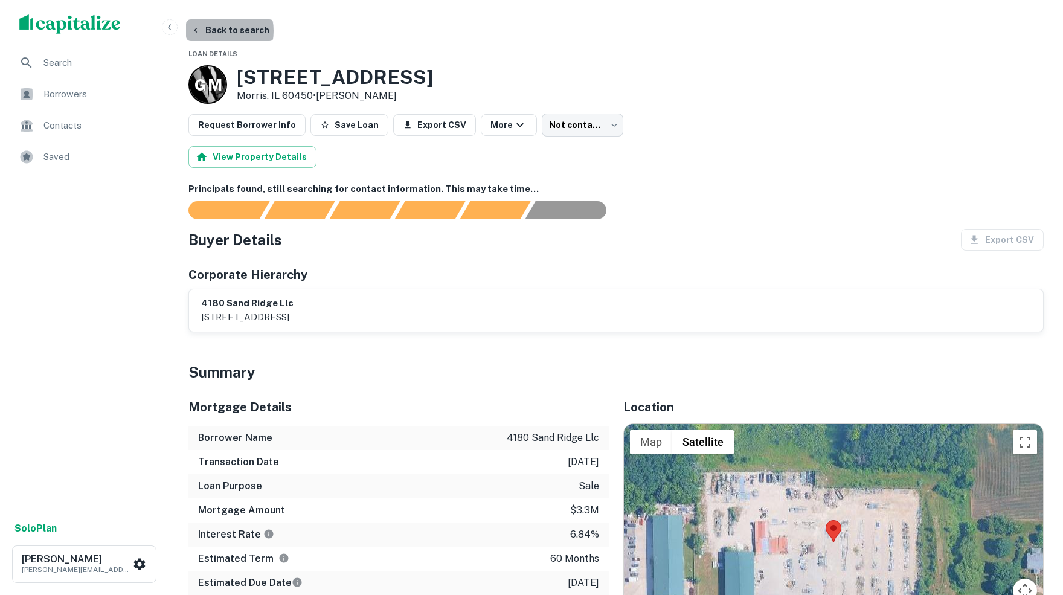
click at [221, 31] on button "Back to search" at bounding box center [230, 30] width 88 height 22
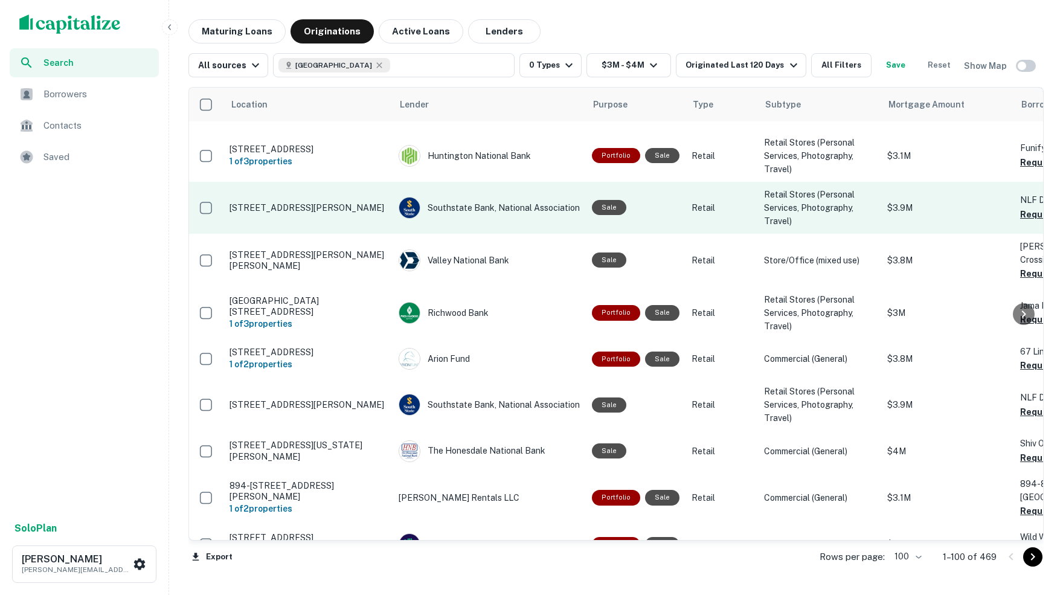
scroll to position [443, 1]
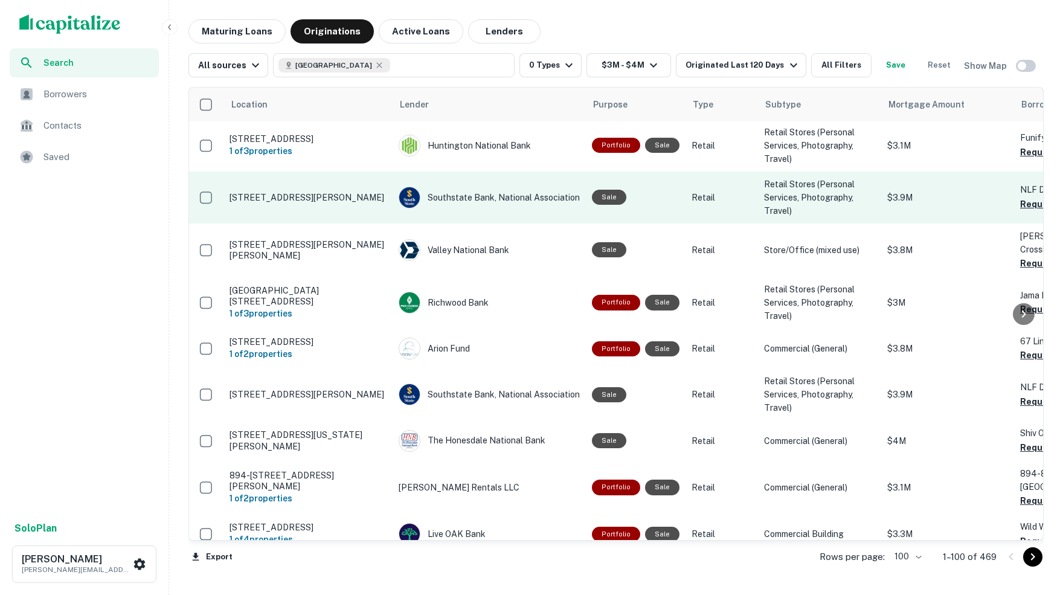
click at [276, 203] on p "[STREET_ADDRESS][PERSON_NAME]" at bounding box center [308, 197] width 157 height 11
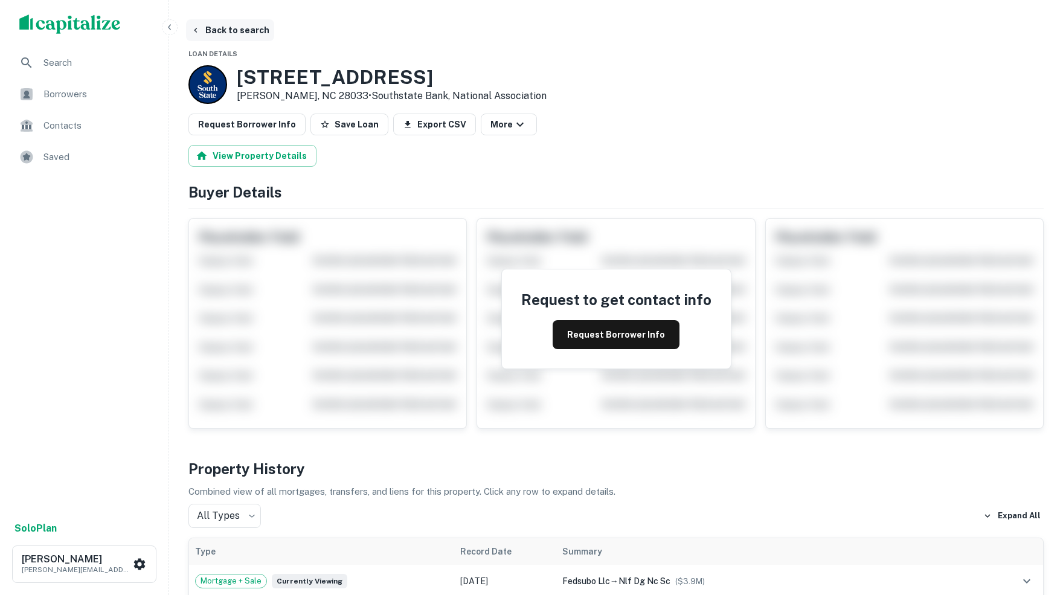
click at [243, 28] on button "Back to search" at bounding box center [230, 30] width 88 height 22
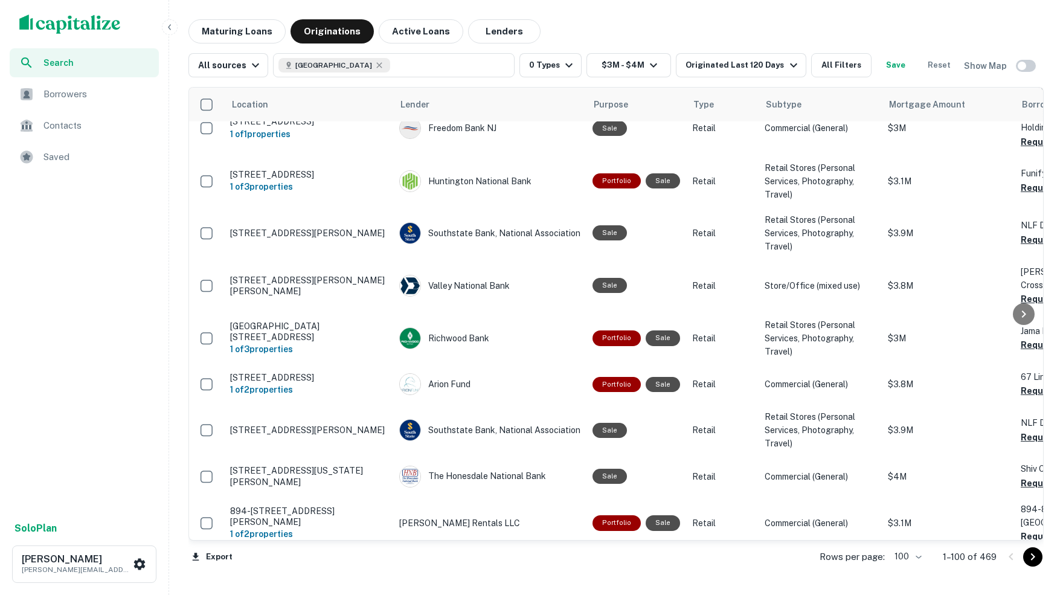
scroll to position [411, 0]
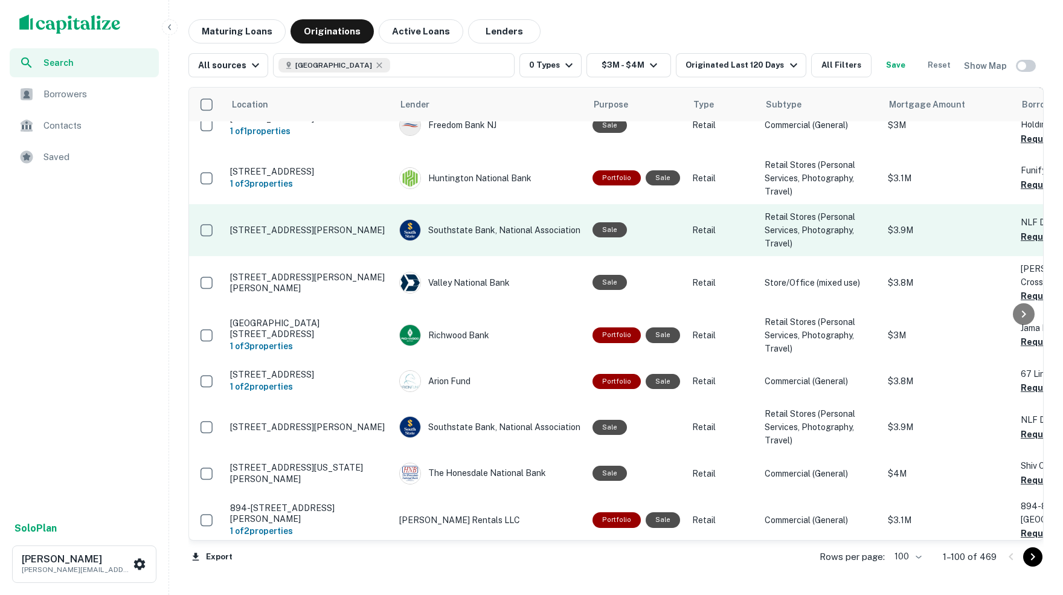
click at [297, 236] on p "[STREET_ADDRESS][PERSON_NAME]" at bounding box center [308, 230] width 157 height 11
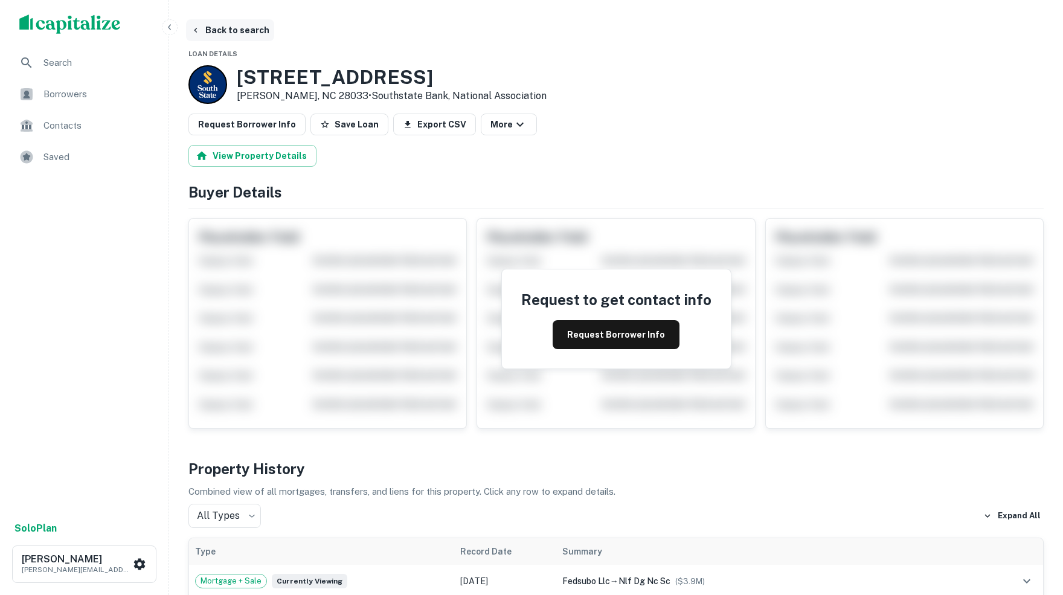
click at [198, 30] on icon "button" at bounding box center [196, 30] width 10 height 10
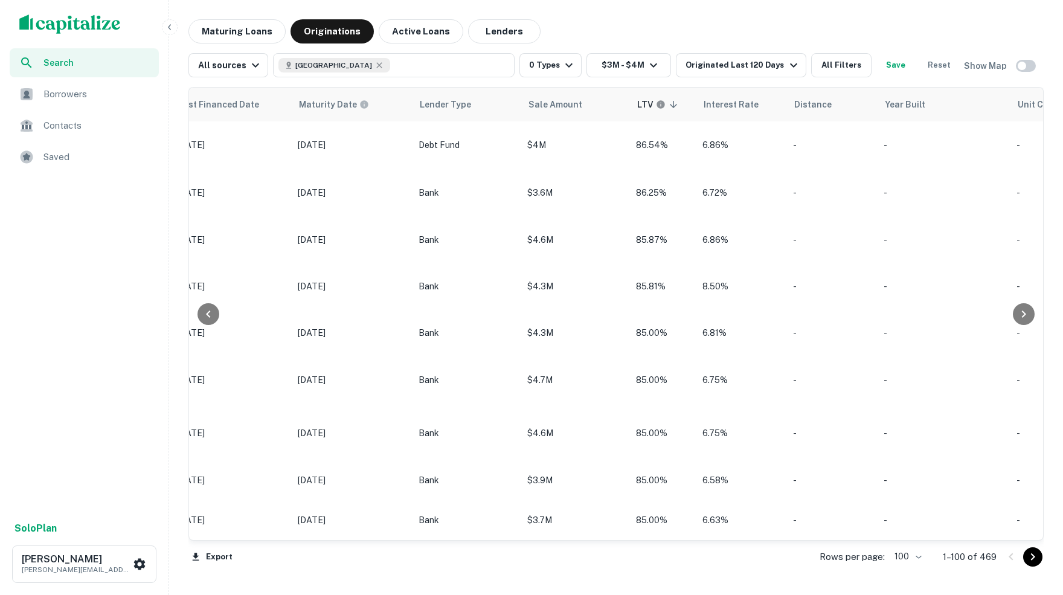
click at [1031, 557] on icon "Go to next page" at bounding box center [1033, 557] width 15 height 15
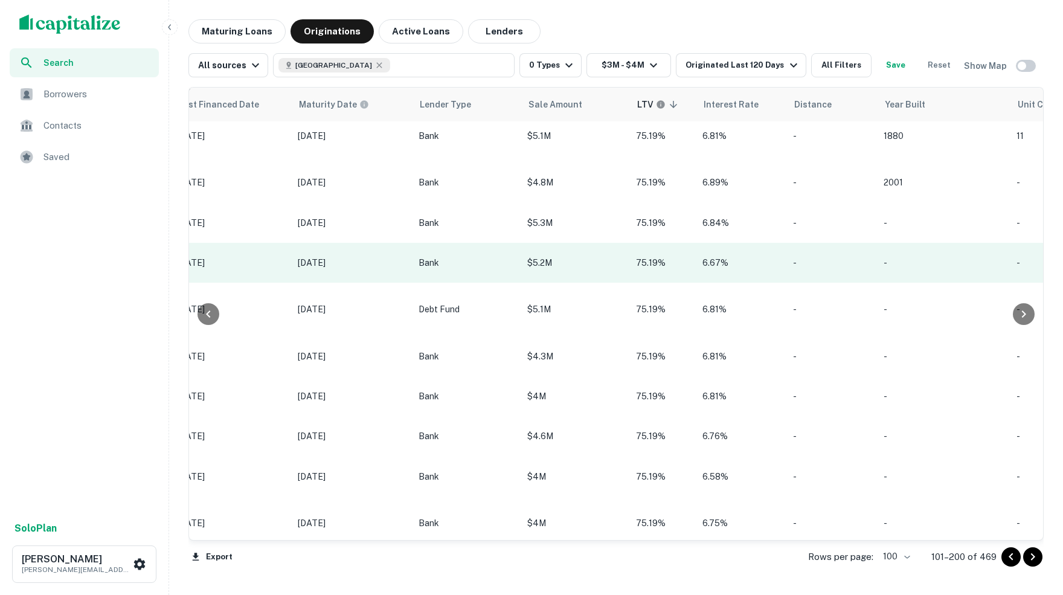
scroll to position [2733, 977]
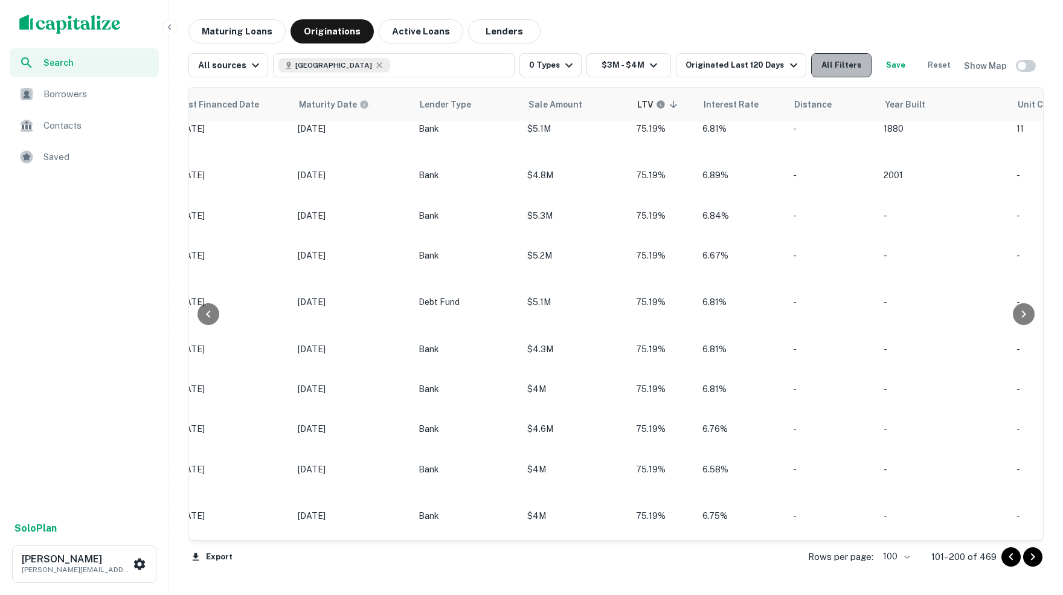
click at [857, 67] on button "All Filters" at bounding box center [841, 65] width 60 height 24
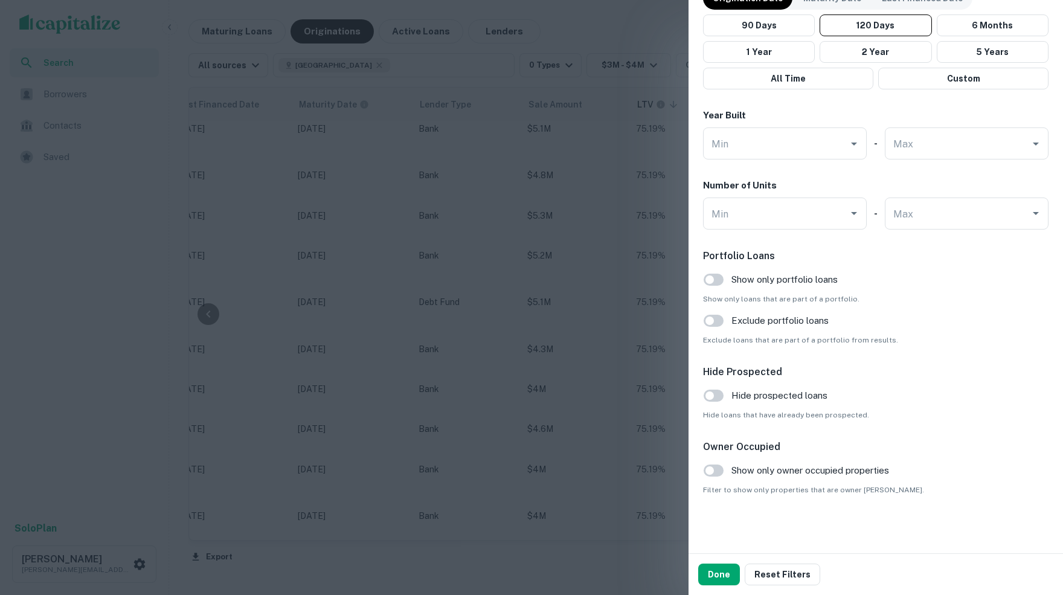
scroll to position [1060, 0]
click at [720, 576] on button "Done" at bounding box center [719, 575] width 42 height 22
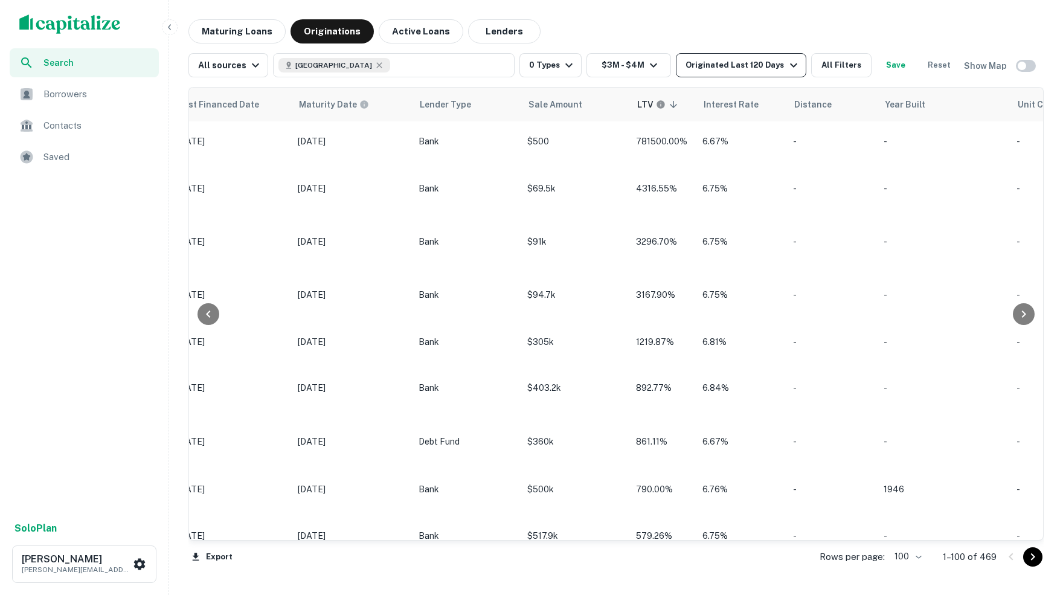
scroll to position [0, 977]
click at [630, 574] on div "Location Lender Purpose Type Subtype Mortgage Amount Borrower Last Financed Dat…" at bounding box center [617, 332] width 856 height 491
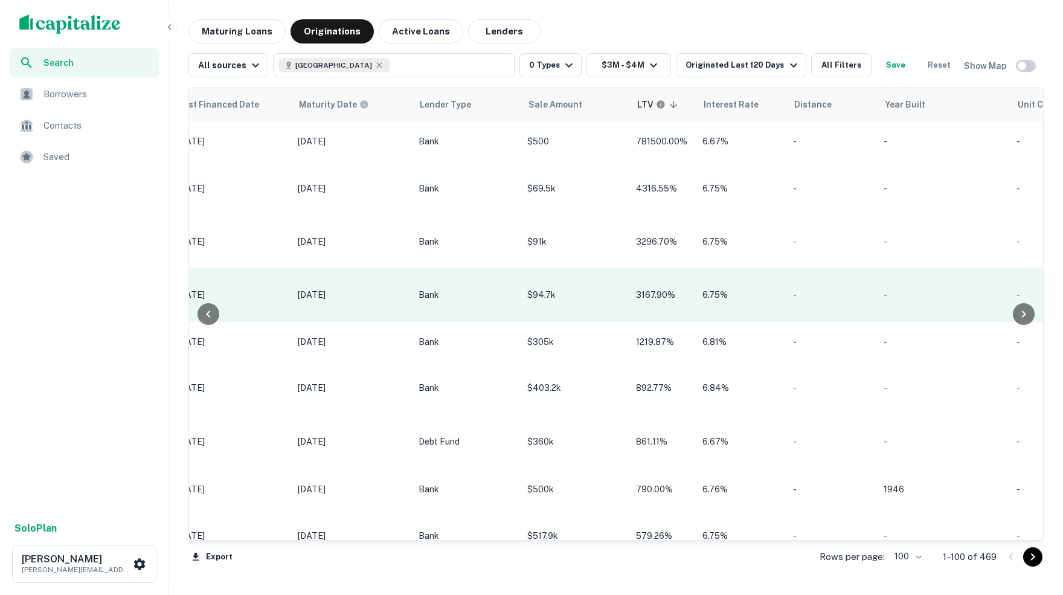
drag, startPoint x: 532, startPoint y: 7, endPoint x: 611, endPoint y: 340, distance: 342.6
click at [611, 460] on div "Location Lender Purpose Type Subtype Mortgage Amount Borrower Last Financed Dat…" at bounding box center [617, 332] width 856 height 491
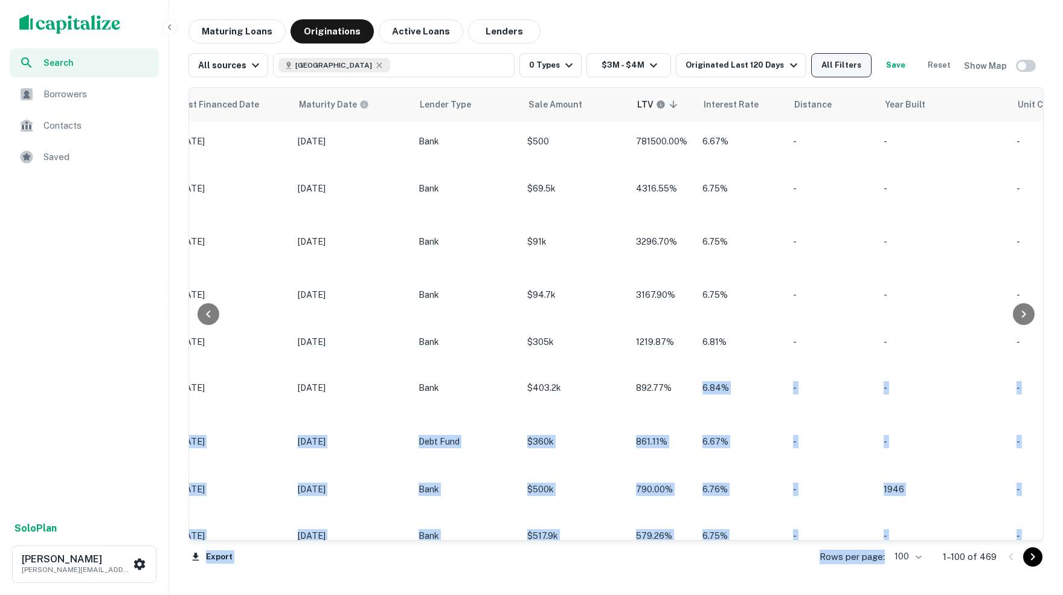
click at [852, 63] on button "All Filters" at bounding box center [841, 65] width 60 height 24
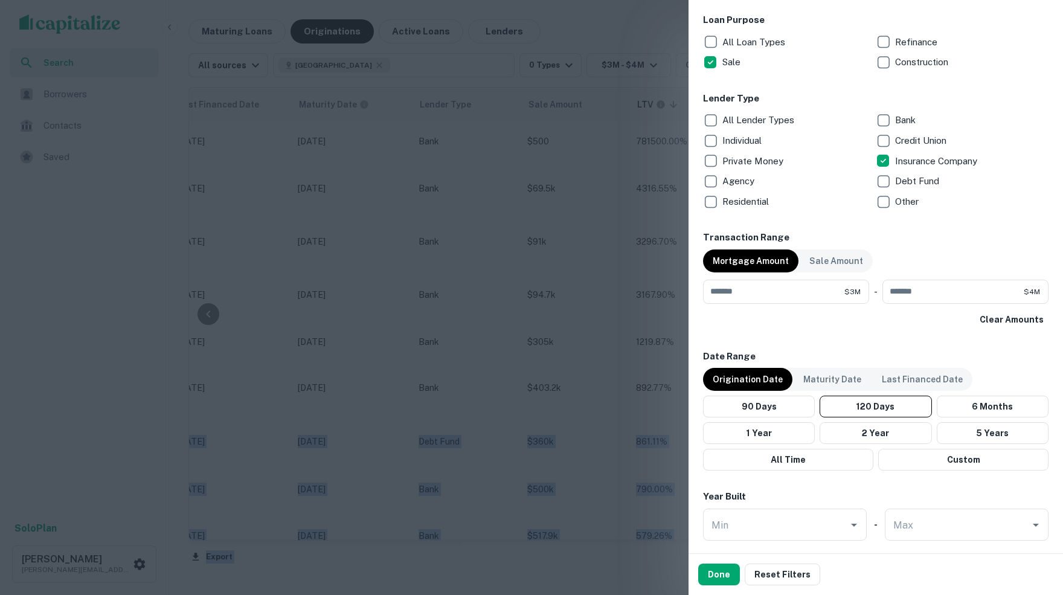
scroll to position [701, 0]
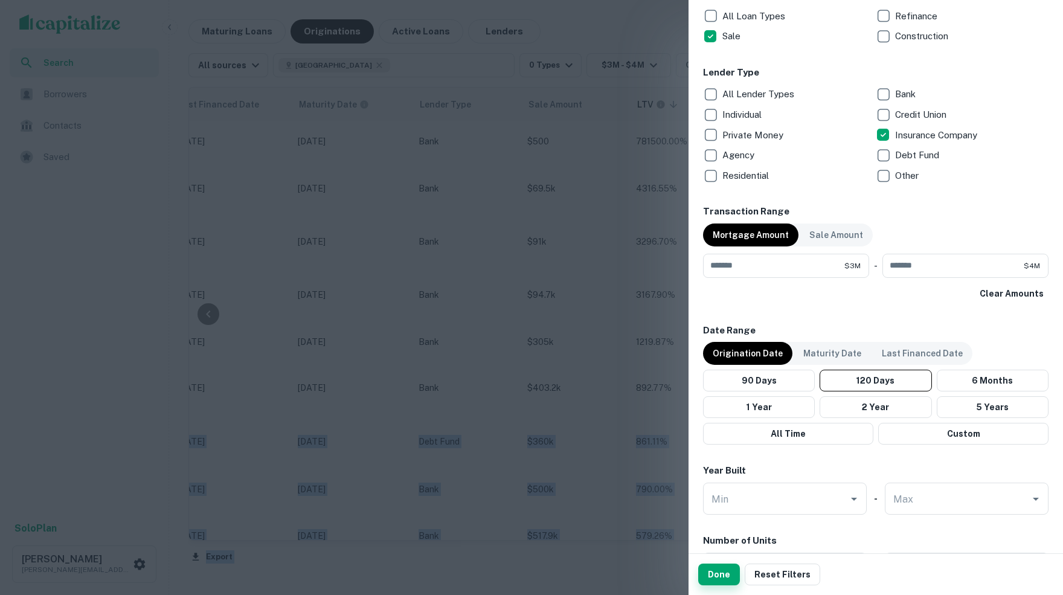
click at [726, 575] on button "Done" at bounding box center [719, 575] width 42 height 22
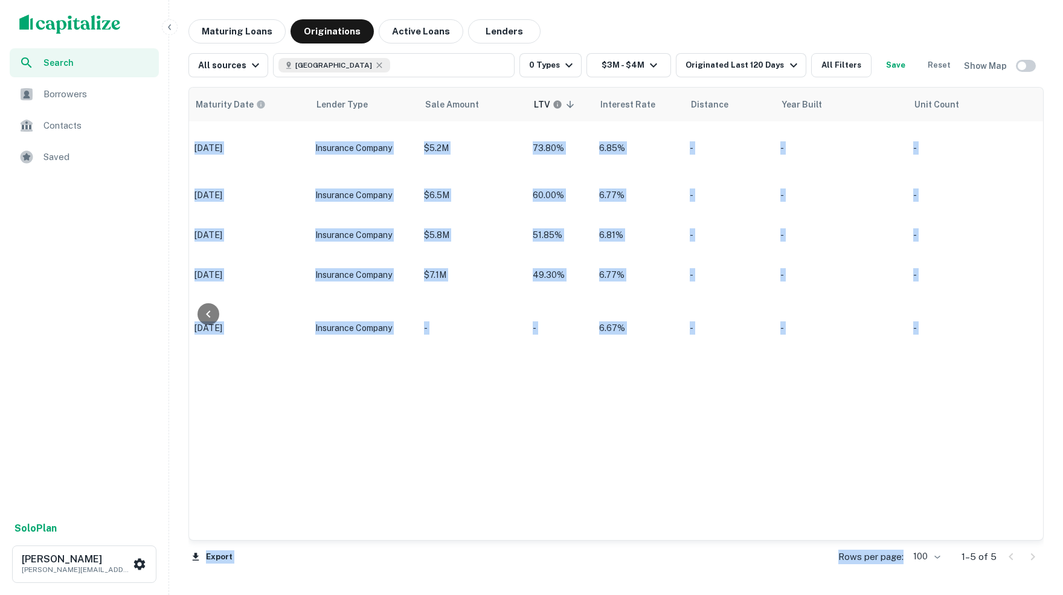
scroll to position [0, 1080]
click at [853, 63] on button "All Filters" at bounding box center [841, 65] width 60 height 24
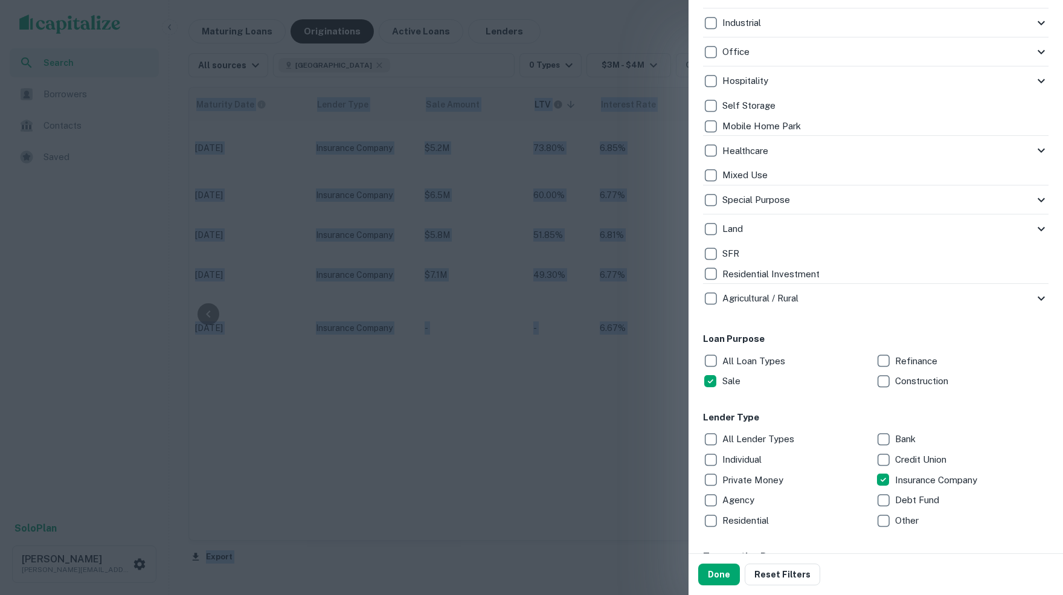
scroll to position [359, 0]
click at [717, 575] on button "Done" at bounding box center [719, 575] width 42 height 22
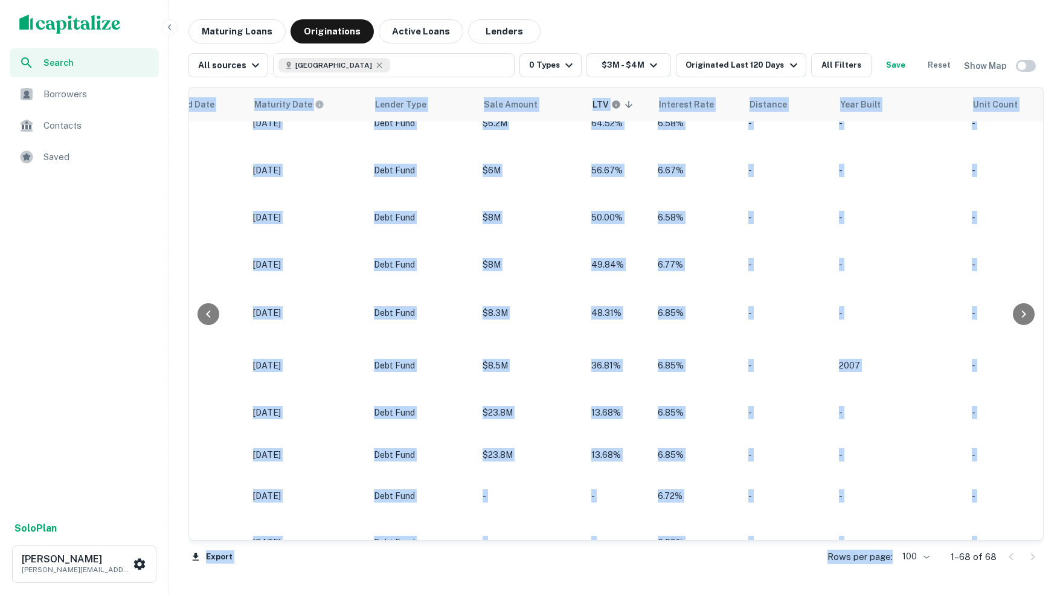
scroll to position [2033, 1022]
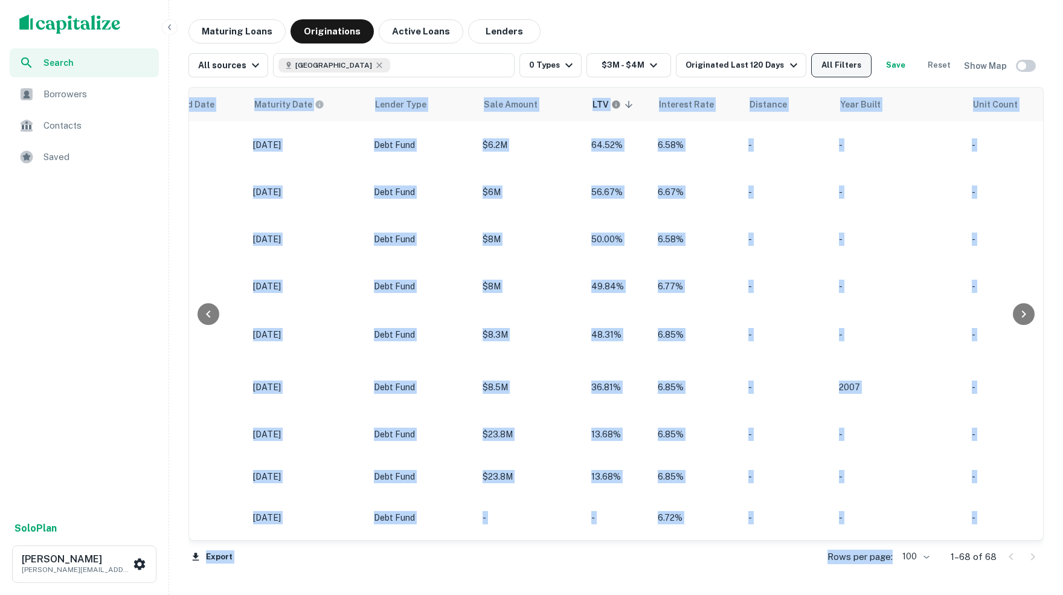
click at [854, 62] on button "All Filters" at bounding box center [841, 65] width 60 height 24
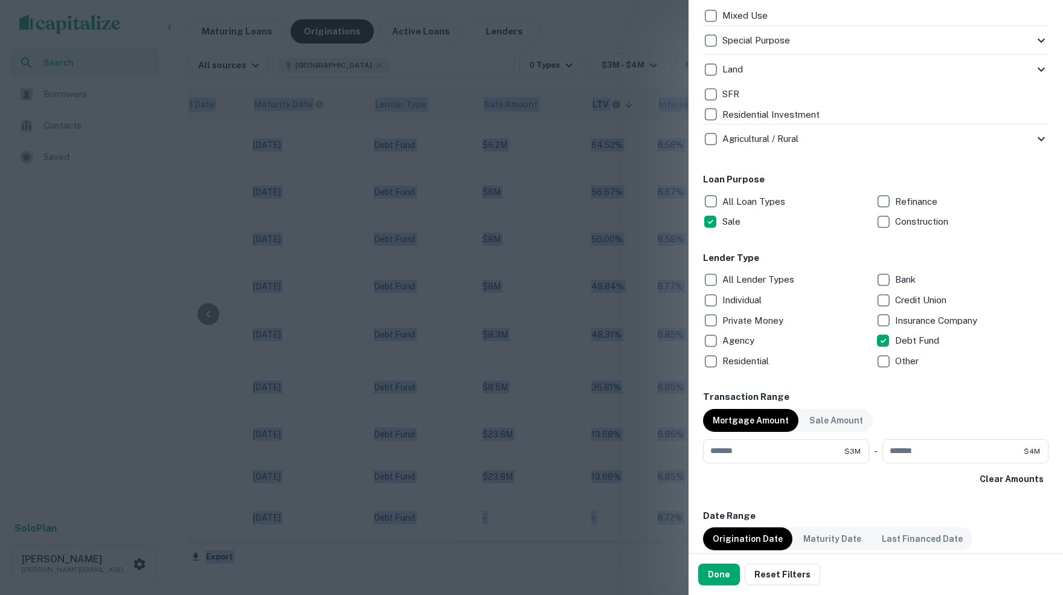
scroll to position [520, 0]
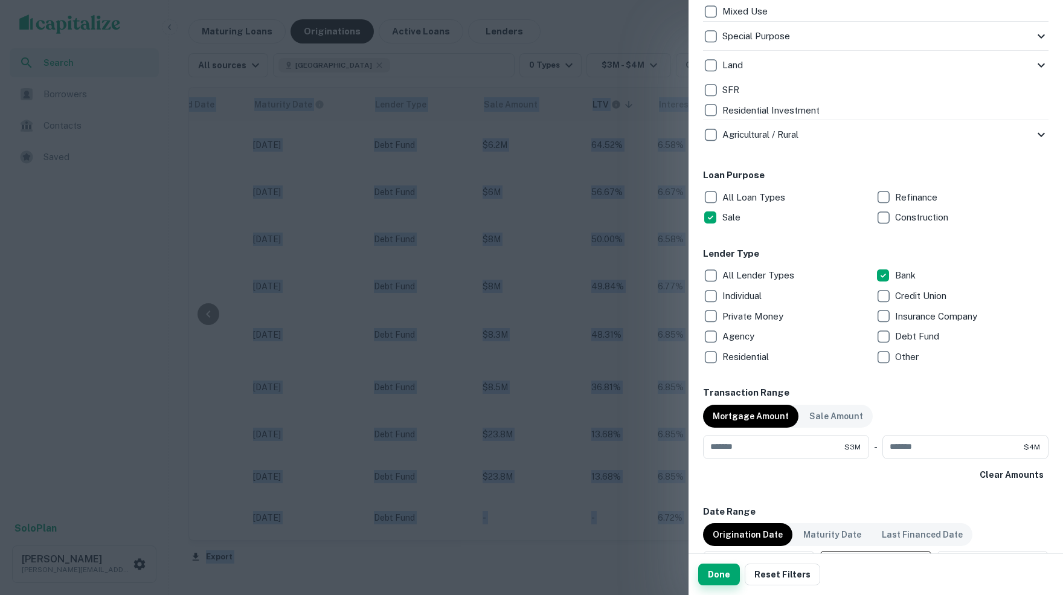
click at [714, 578] on button "Done" at bounding box center [719, 575] width 42 height 22
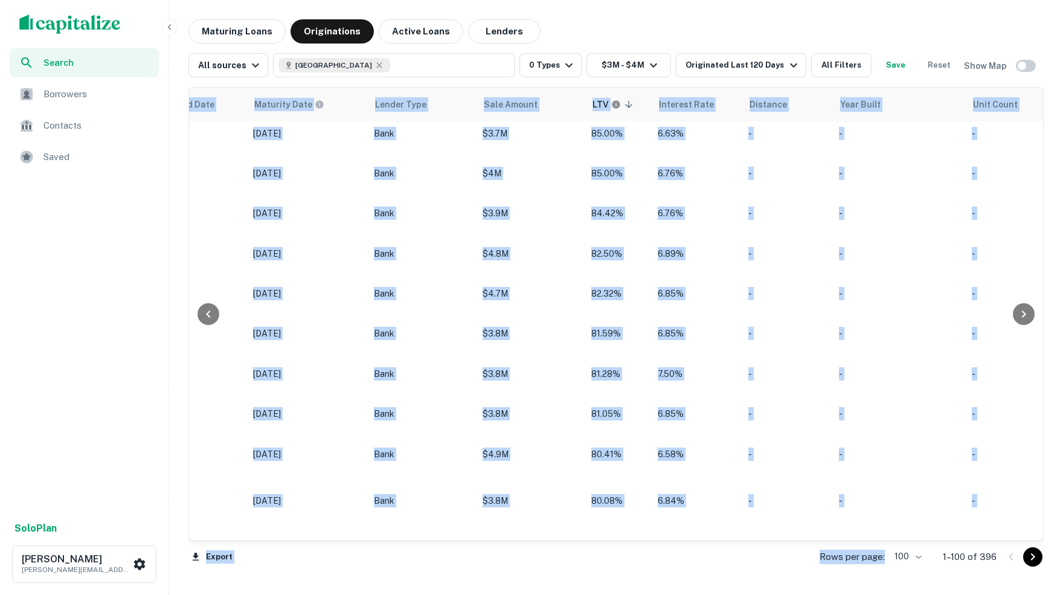
scroll to position [3483, 1022]
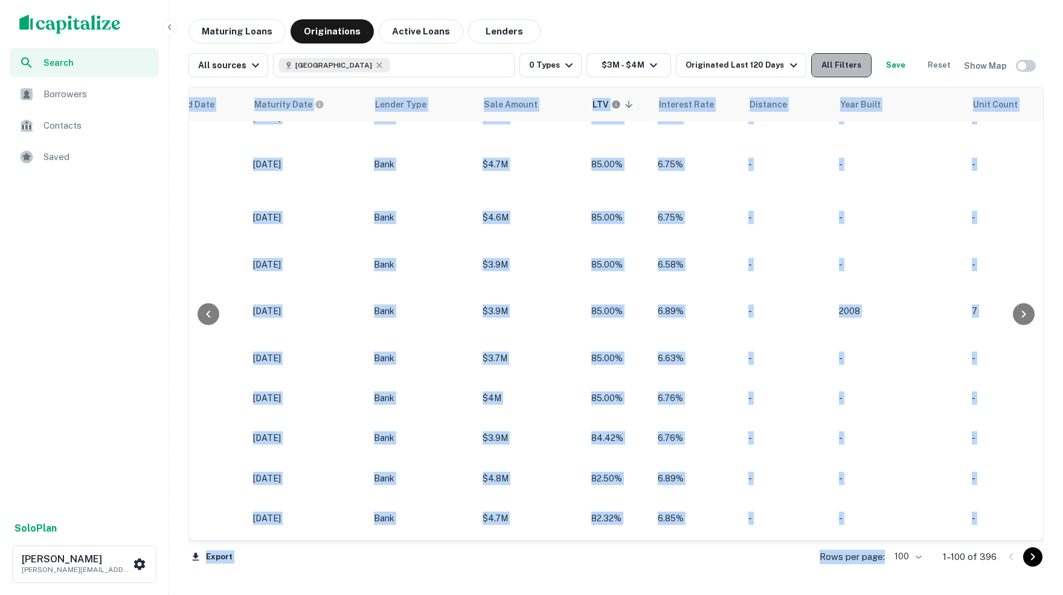
click at [850, 63] on button "All Filters" at bounding box center [841, 65] width 60 height 24
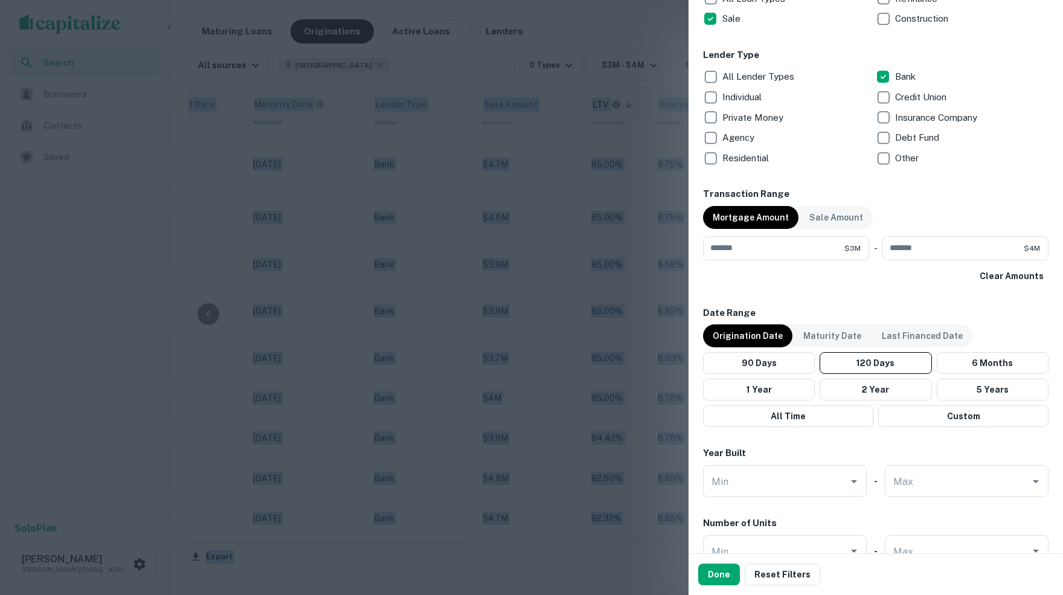
scroll to position [722, 0]
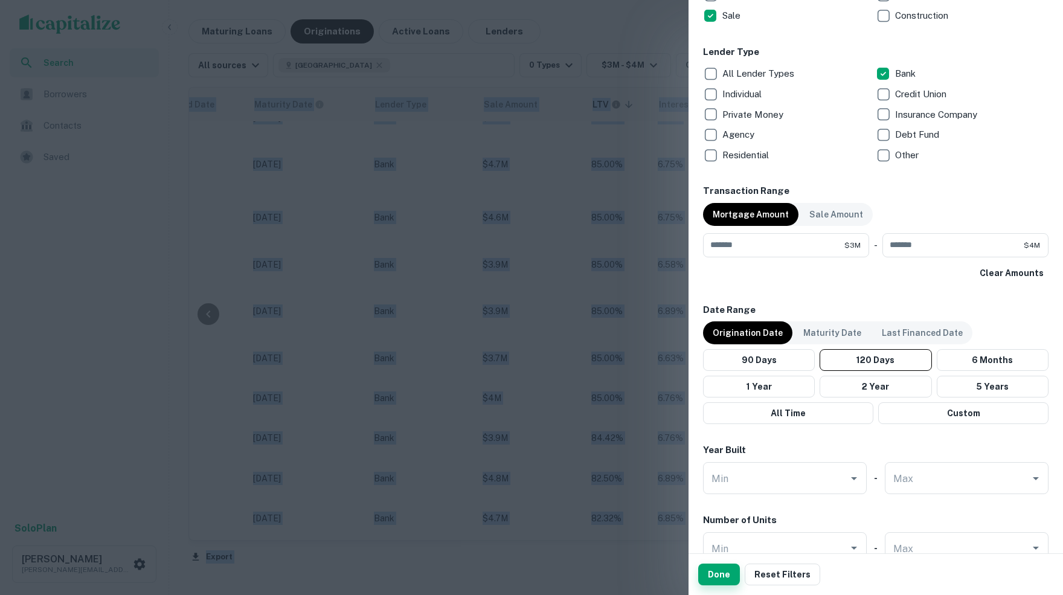
click at [718, 575] on button "Done" at bounding box center [719, 575] width 42 height 22
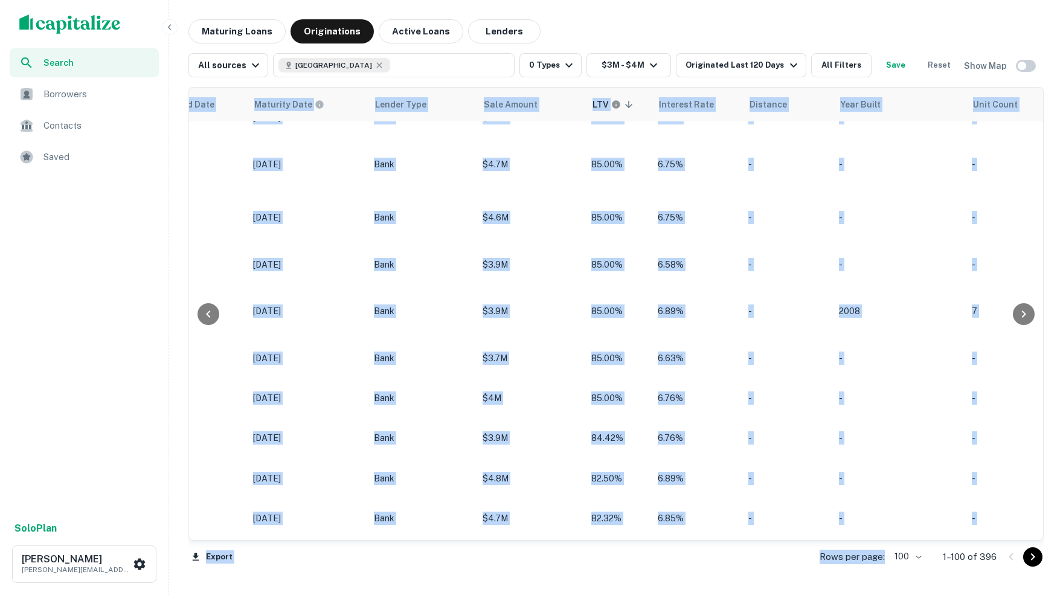
click at [772, 77] on div "All sources [GEOGRAPHIC_DATA] 0 Types $3M - $4M Originated Last 120 Days All Fi…" at bounding box center [574, 65] width 770 height 24
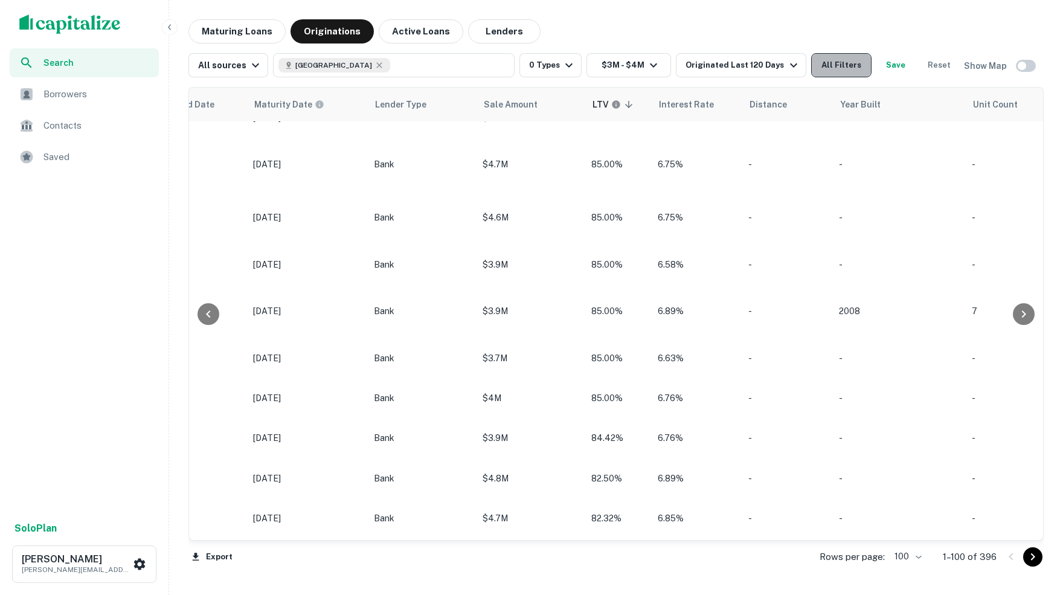
click at [848, 61] on button "All Filters" at bounding box center [841, 65] width 60 height 24
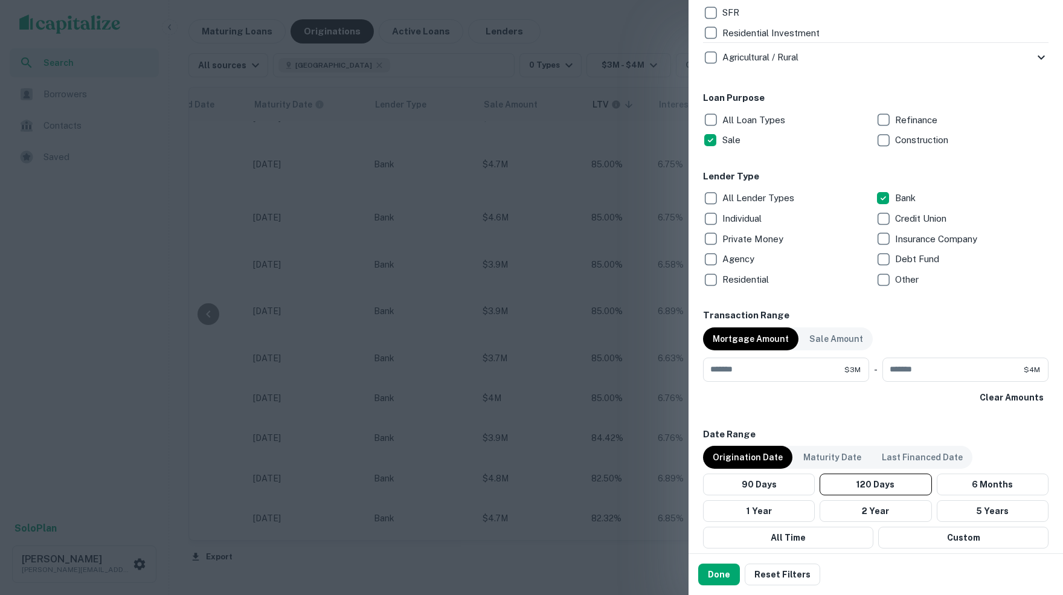
scroll to position [601, 0]
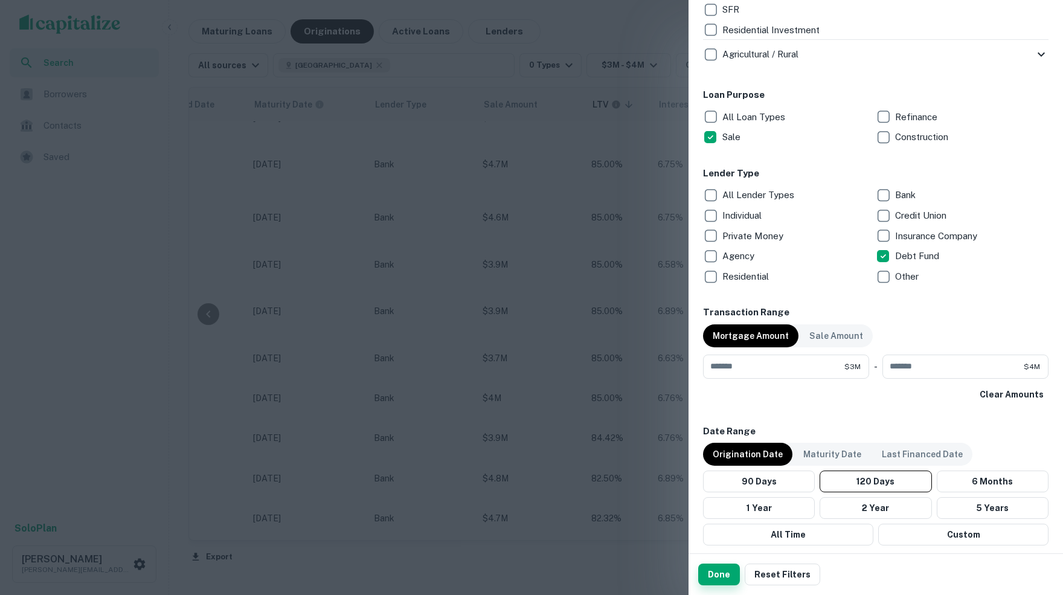
click at [714, 573] on button "Done" at bounding box center [719, 575] width 42 height 22
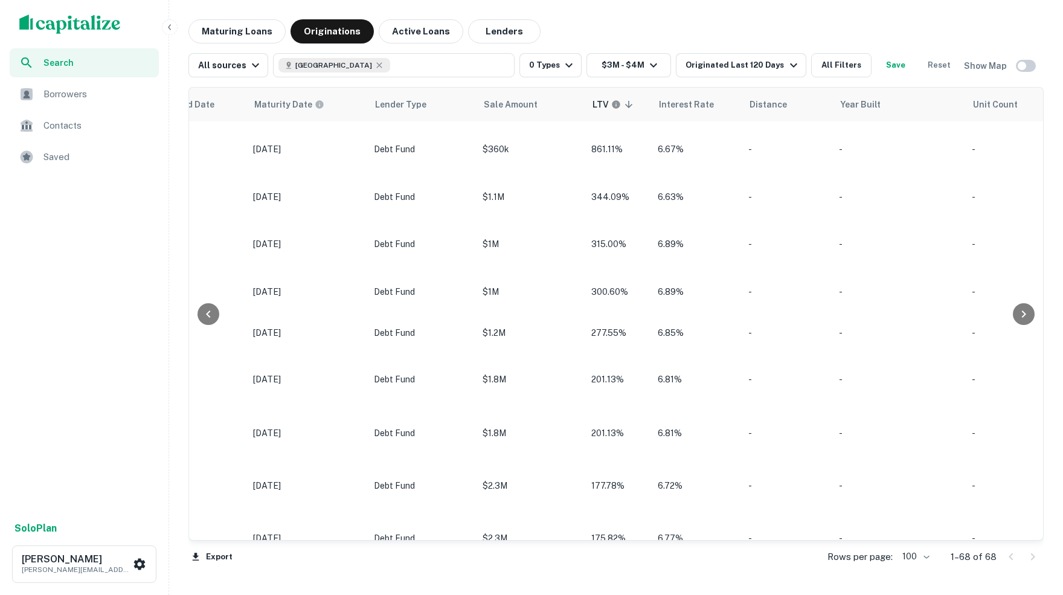
scroll to position [0, 1022]
click at [846, 66] on button "All Filters" at bounding box center [841, 65] width 60 height 24
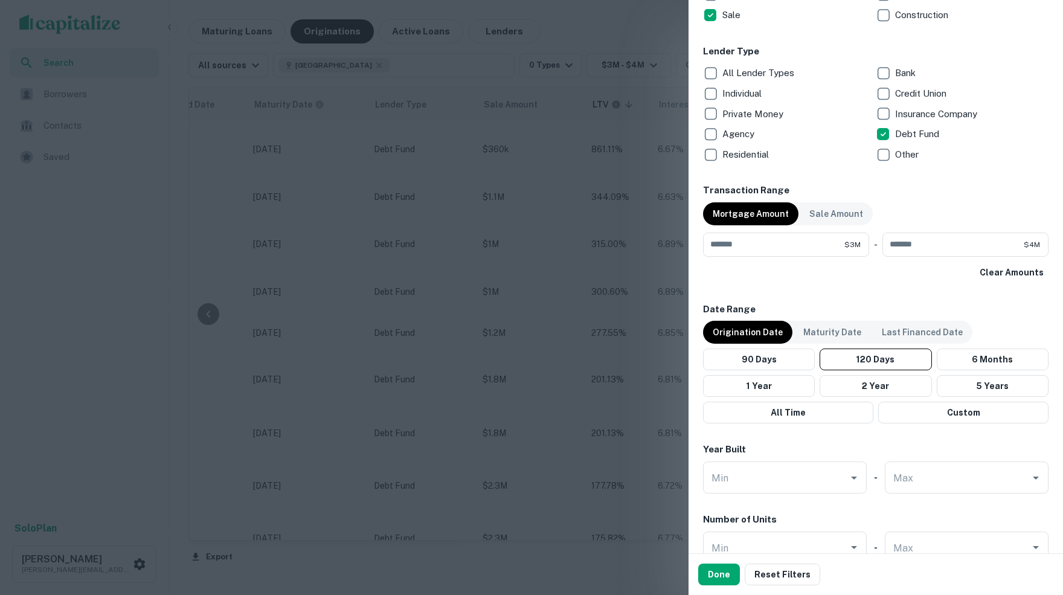
scroll to position [707, 0]
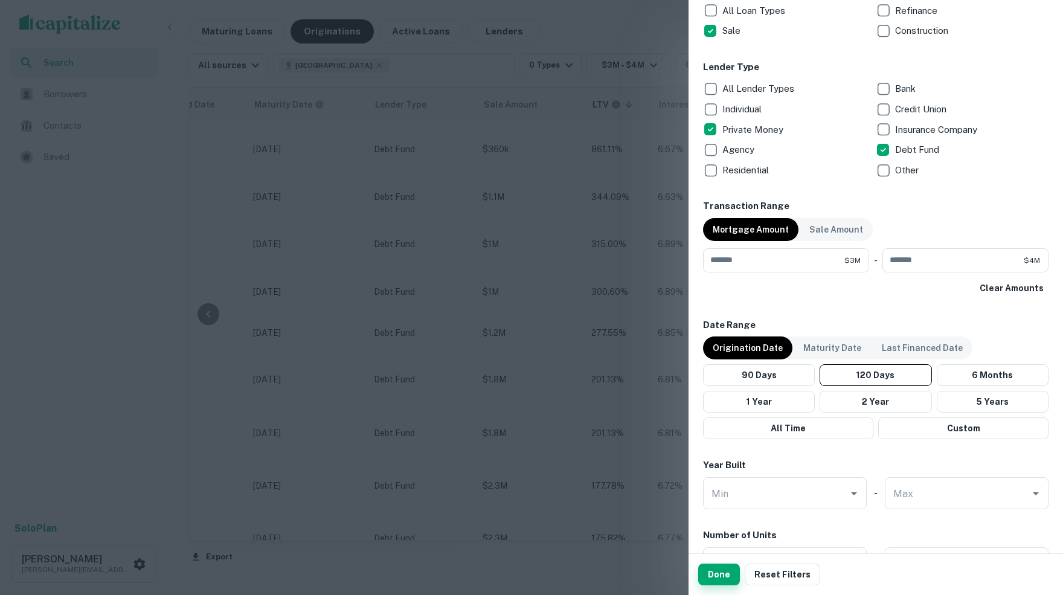
click at [719, 578] on button "Done" at bounding box center [719, 575] width 42 height 22
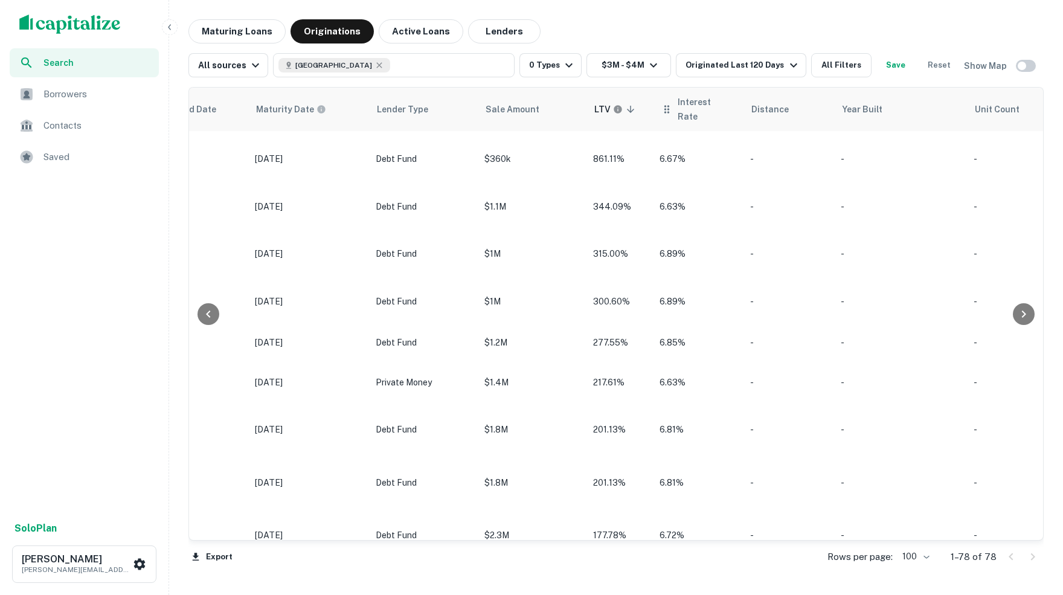
scroll to position [0, 1020]
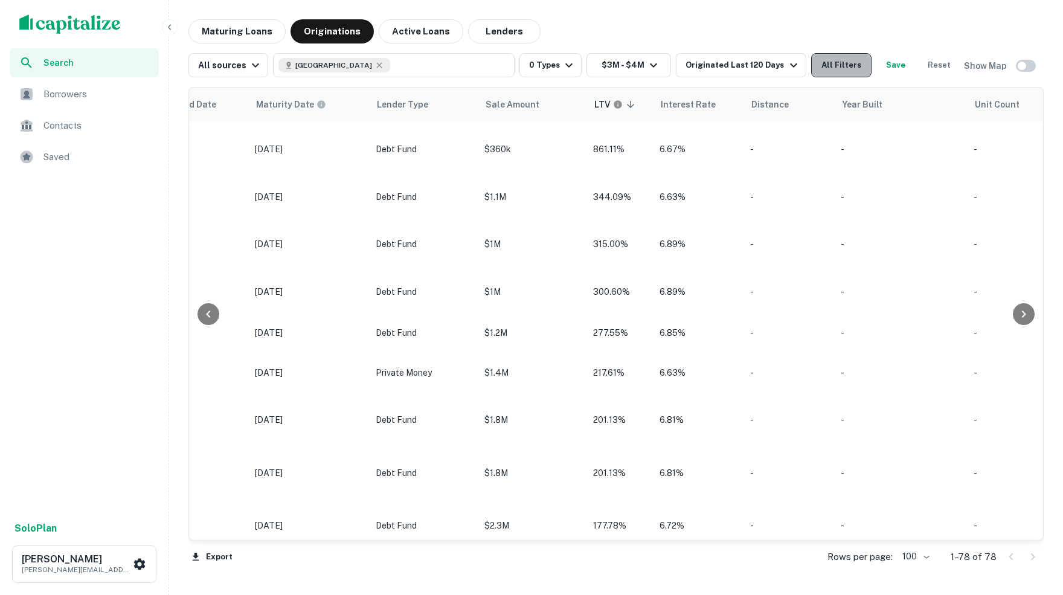
click at [851, 65] on button "All Filters" at bounding box center [841, 65] width 60 height 24
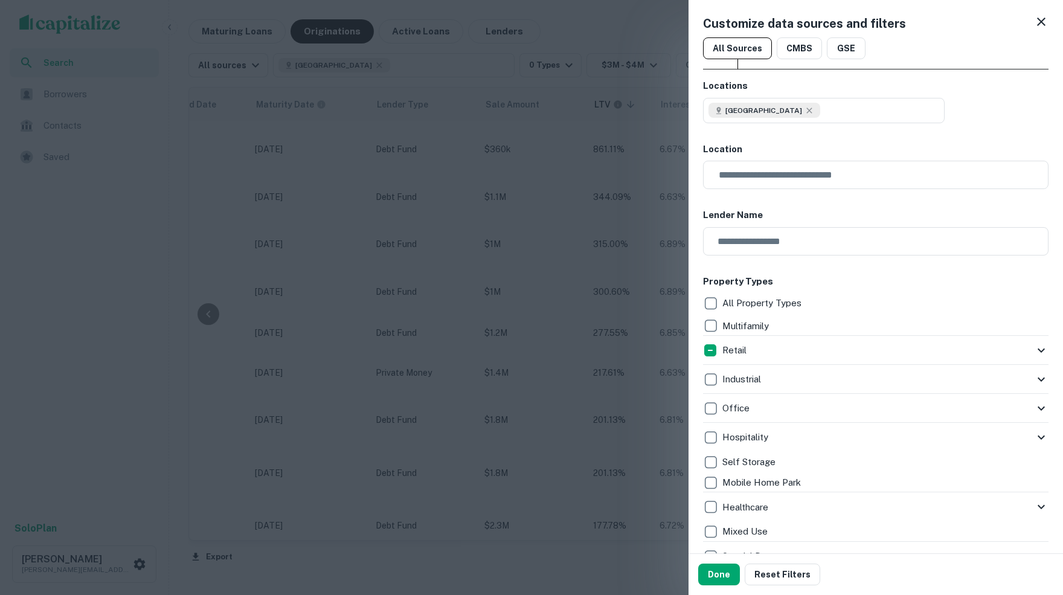
click at [851, 65] on div "Customize data sources and filters All Sources CMBS GSE Locations [GEOGRAPHIC_D…" at bounding box center [876, 276] width 375 height 553
click at [716, 581] on button "Done" at bounding box center [719, 575] width 42 height 22
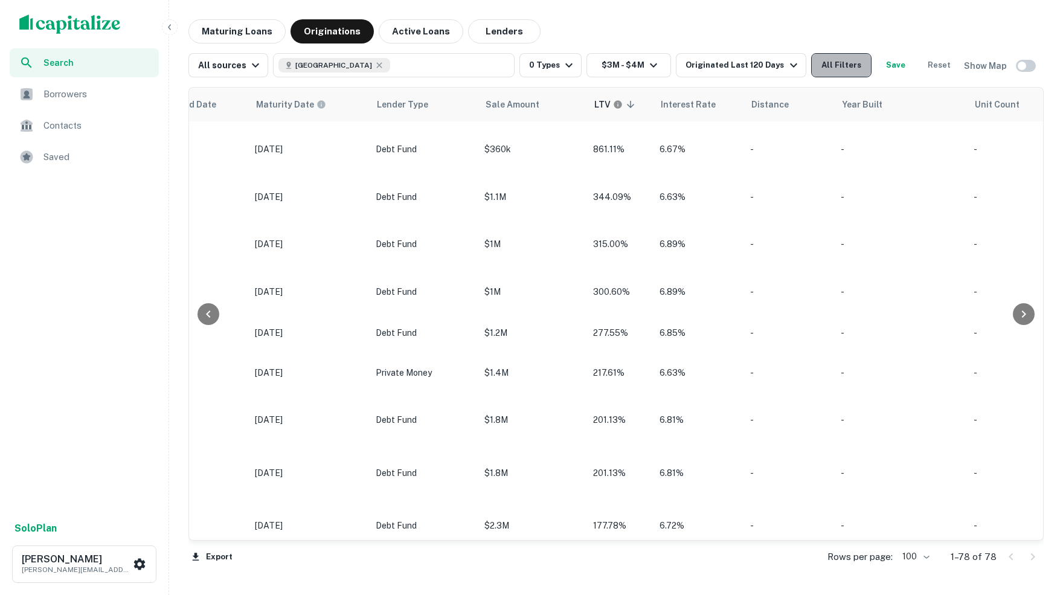
click at [852, 62] on button "All Filters" at bounding box center [841, 65] width 60 height 24
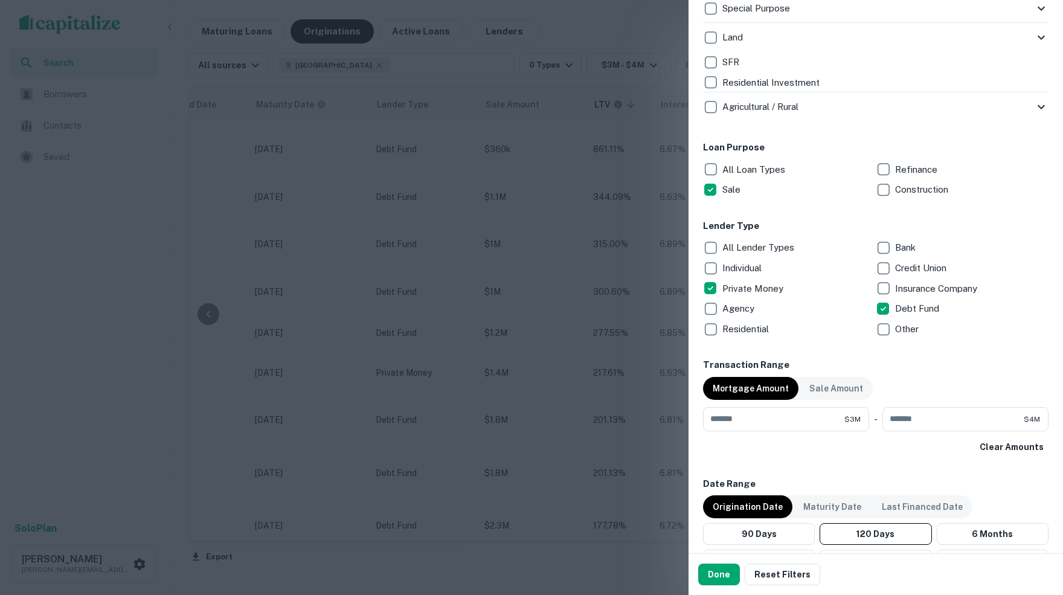
scroll to position [572, 0]
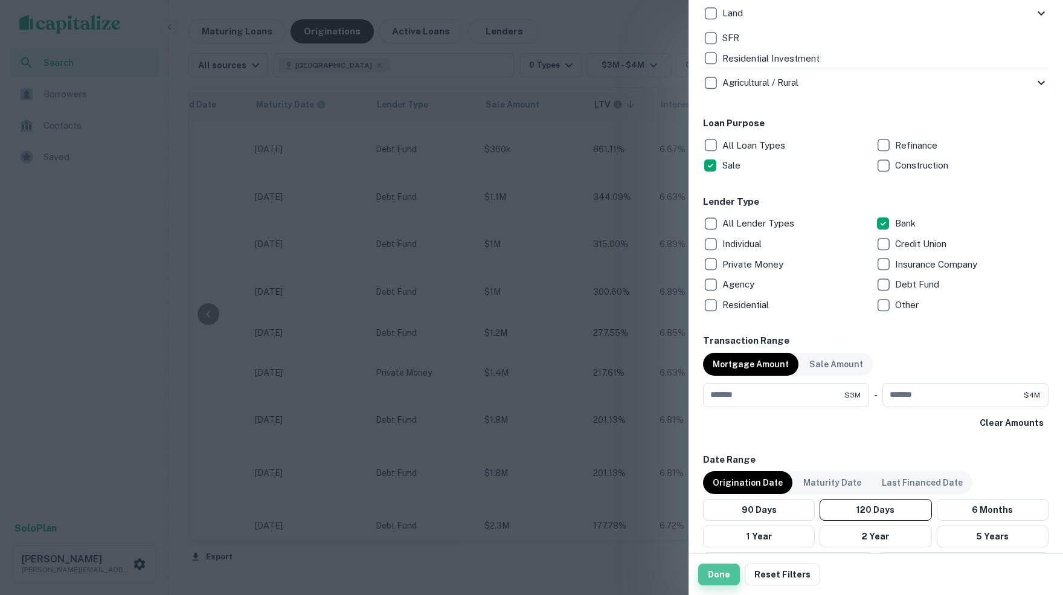
click at [720, 573] on button "Done" at bounding box center [719, 575] width 42 height 22
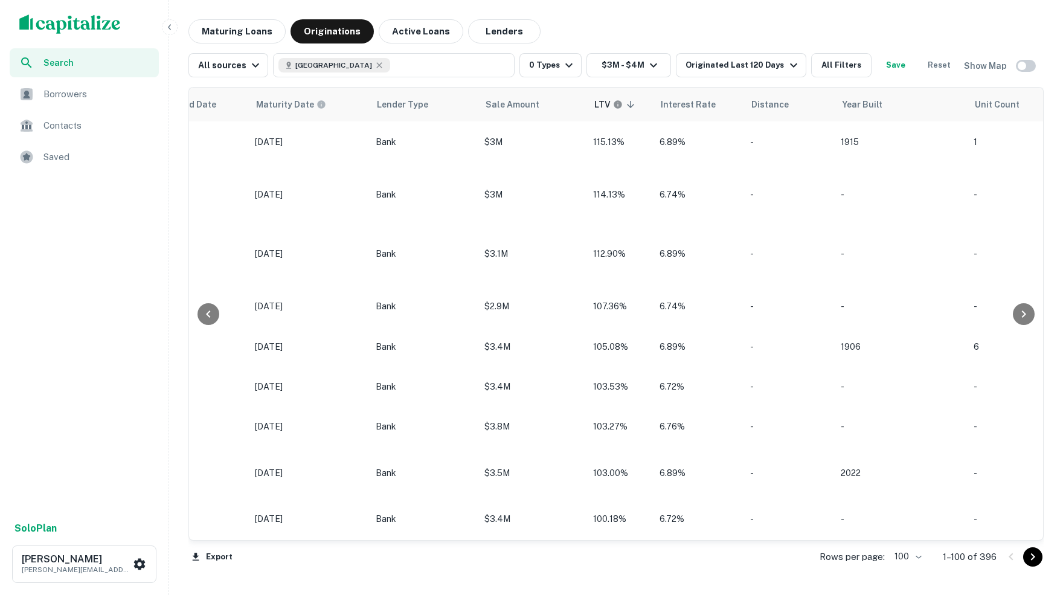
scroll to position [2085, 1020]
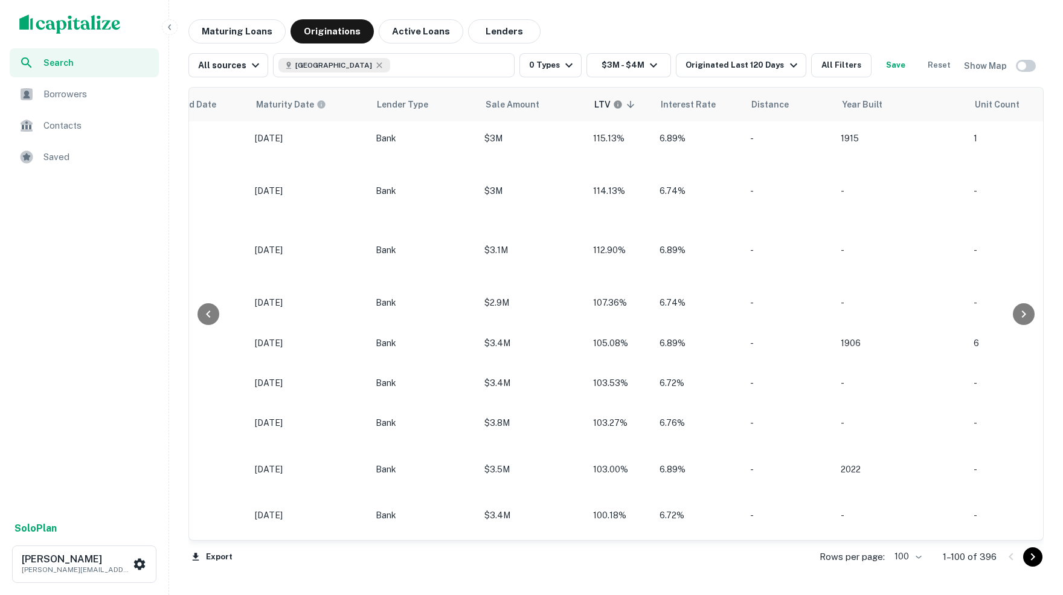
click at [40, 22] on img "scrollable content" at bounding box center [70, 24] width 102 height 19
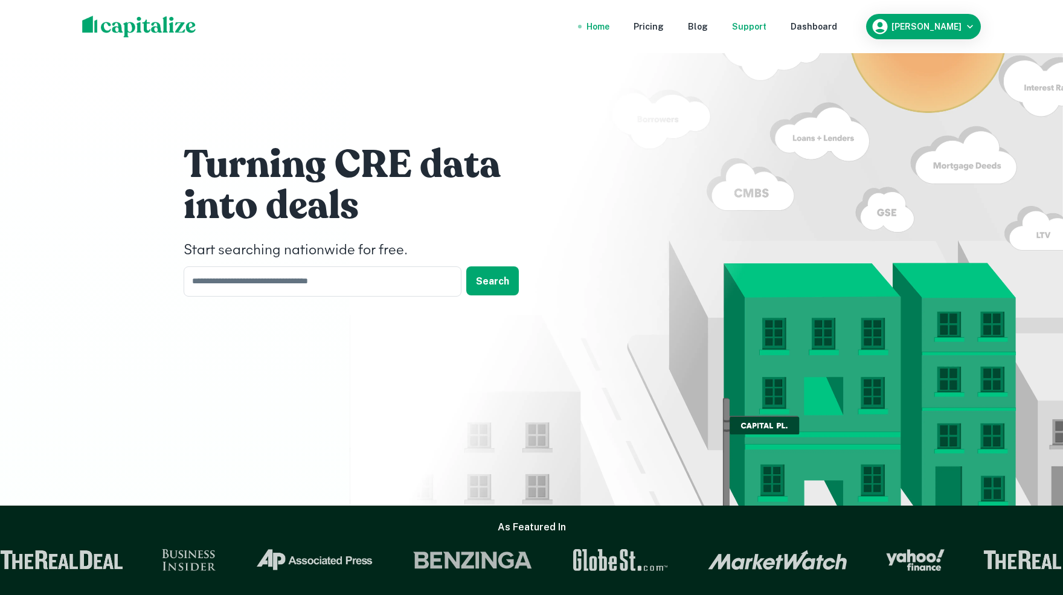
click at [766, 27] on div "Support" at bounding box center [749, 26] width 34 height 13
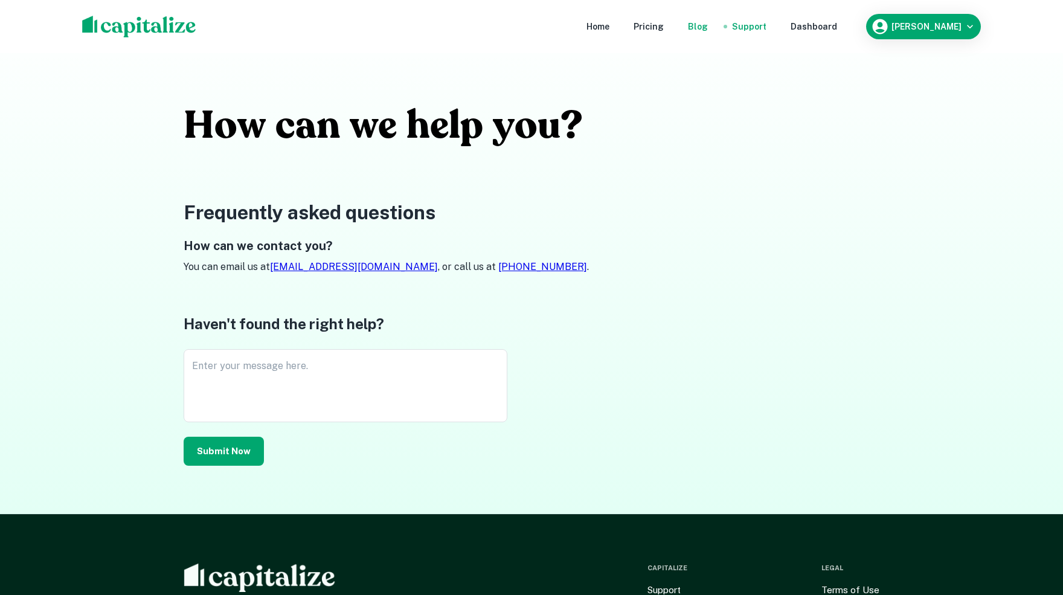
click at [708, 25] on div "Blog" at bounding box center [698, 26] width 20 height 13
